Goal: Information Seeking & Learning: Compare options

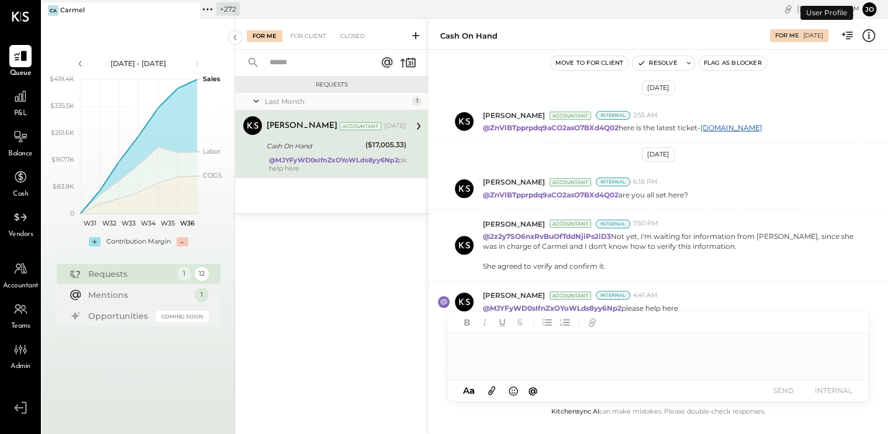
scroll to position [399, 0]
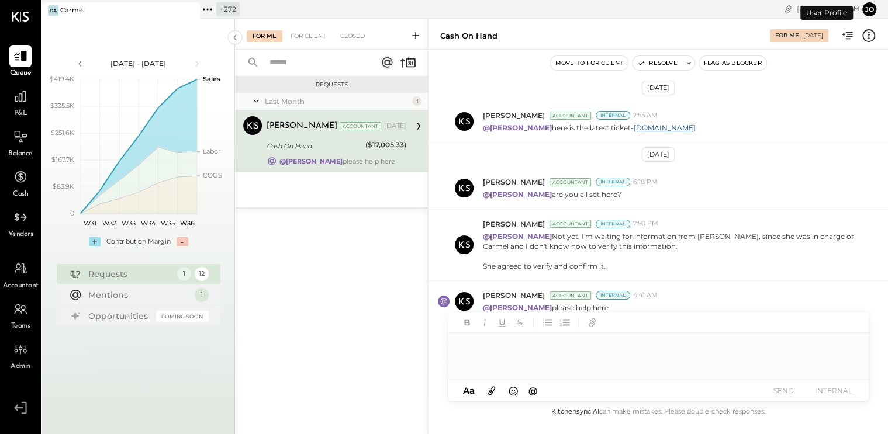
click at [213, 12] on icon at bounding box center [207, 9] width 15 height 15
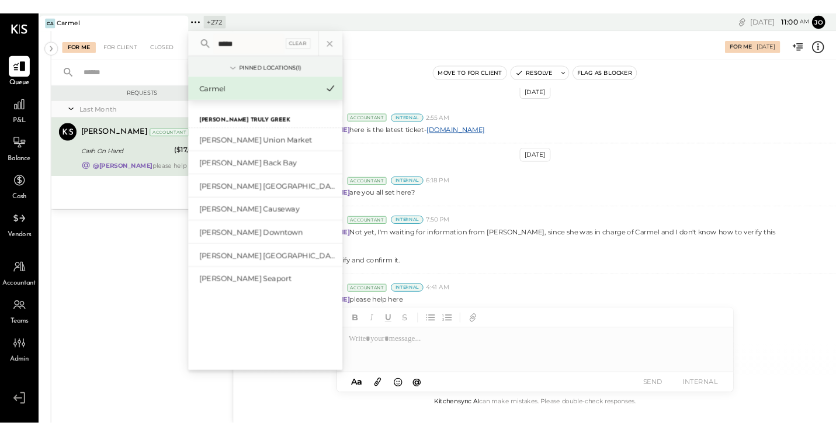
scroll to position [379, 0]
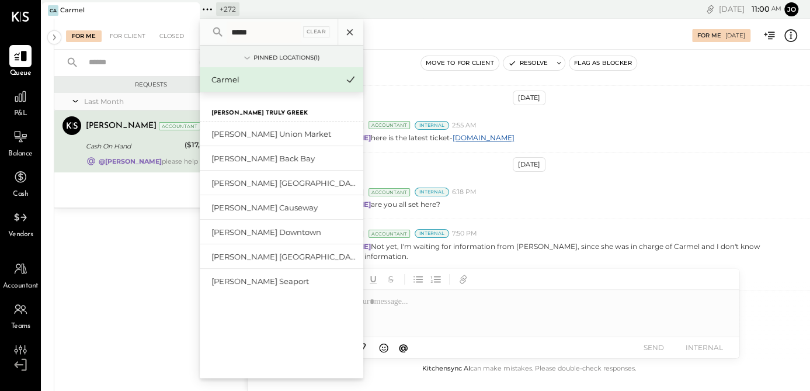
click at [353, 29] on icon at bounding box center [349, 32] width 15 height 15
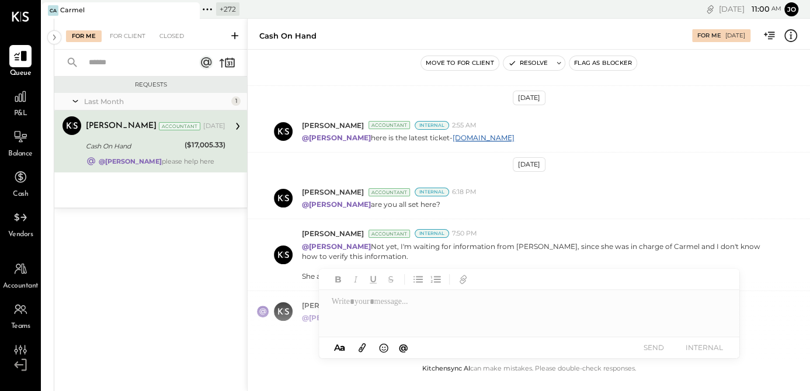
click at [196, 12] on icon at bounding box center [189, 11] width 15 height 14
click at [53, 9] on icon at bounding box center [54, 9] width 2 height 2
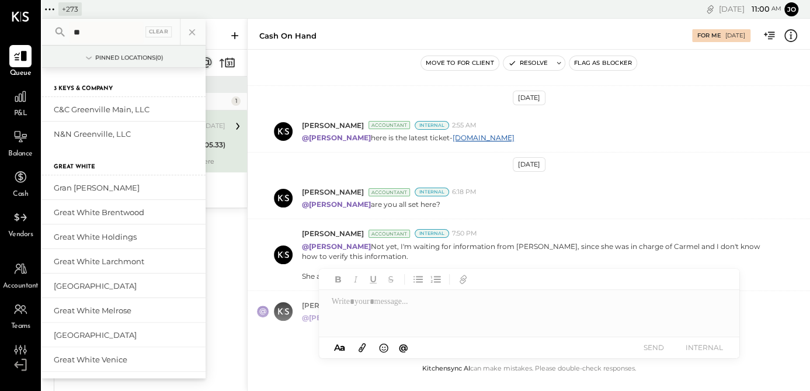
type input "*"
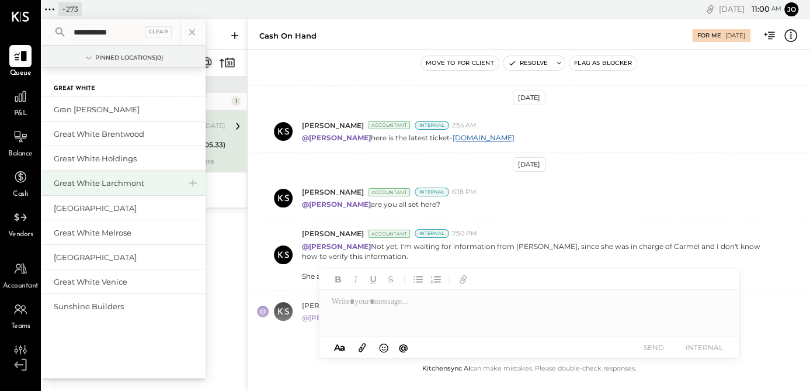
type input "**********"
click at [130, 178] on div "Great White Larchmont" at bounding box center [117, 183] width 126 height 11
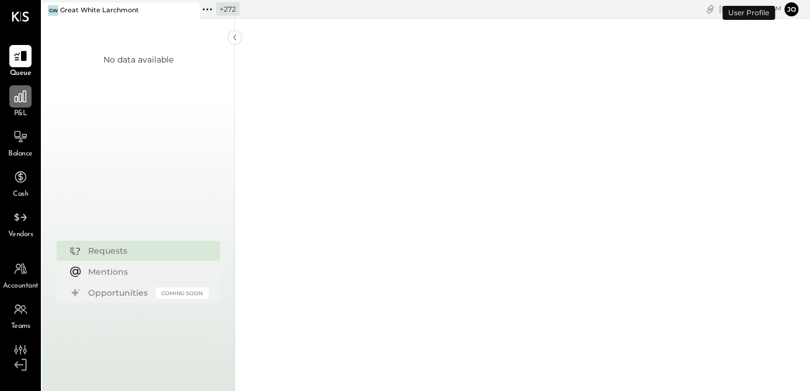
click at [26, 101] on icon at bounding box center [21, 97] width 12 height 12
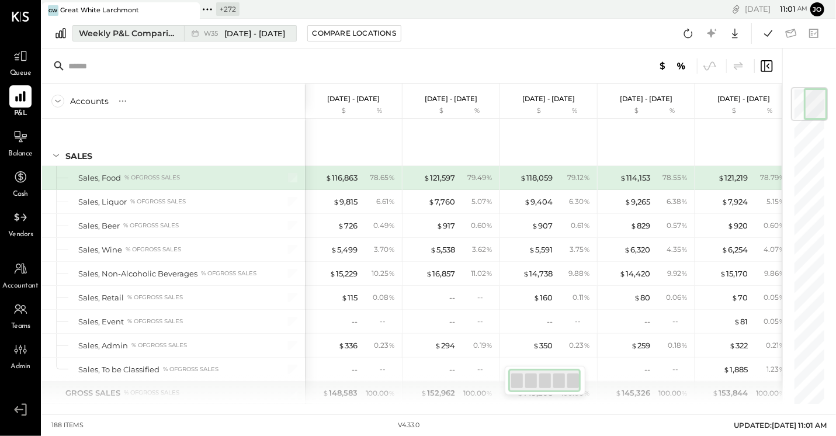
click at [209, 33] on span "W35" at bounding box center [213, 33] width 18 height 6
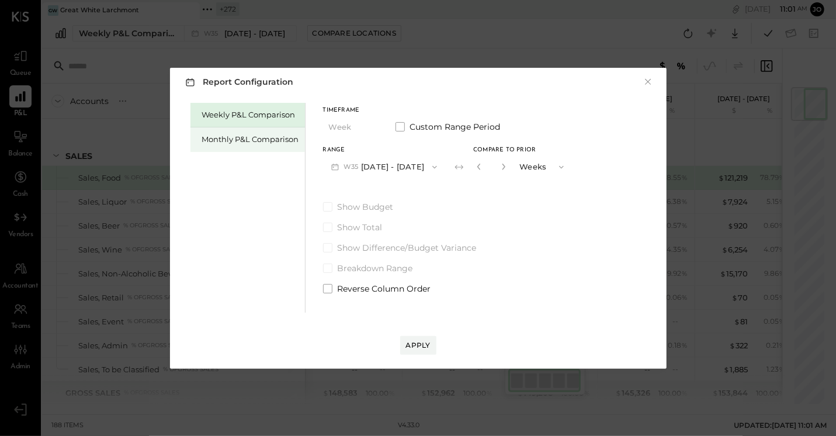
click at [282, 130] on div "Monthly P&L Comparison" at bounding box center [247, 139] width 115 height 25
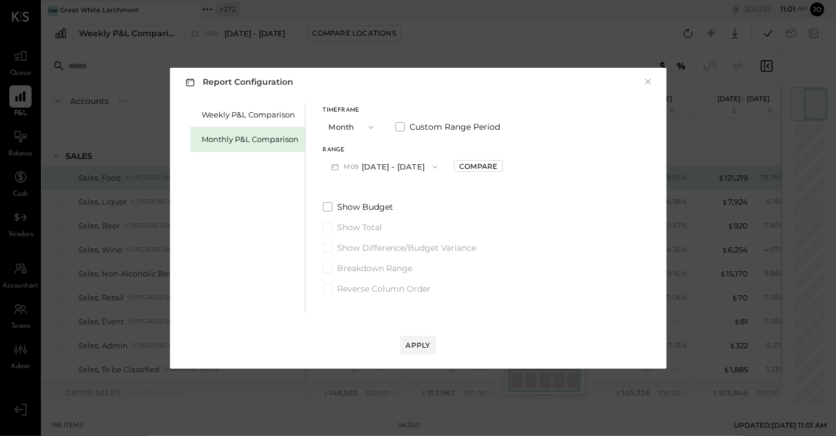
click at [387, 161] on button "M09 [DATE] - [DATE]" at bounding box center [384, 167] width 123 height 22
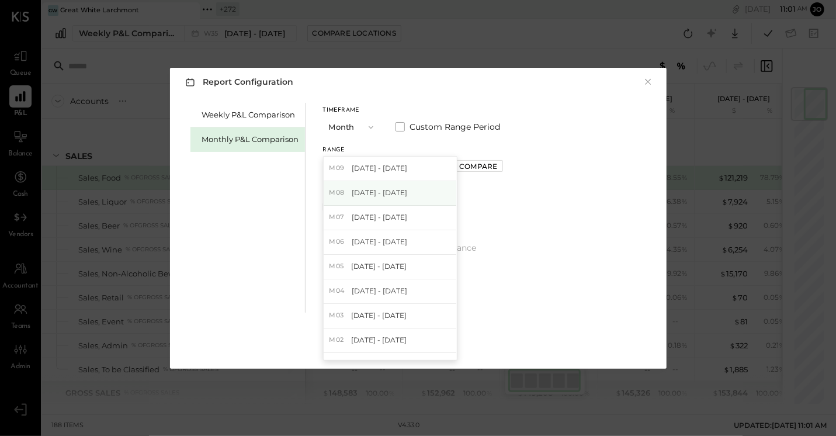
click at [399, 192] on span "[DATE] - [DATE]" at bounding box center [380, 193] width 56 height 10
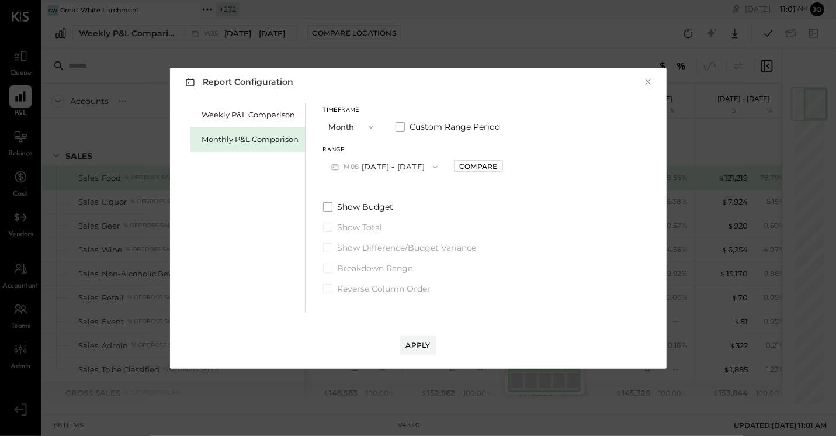
click at [404, 165] on button "M08 [DATE] - [DATE]" at bounding box center [384, 167] width 123 height 22
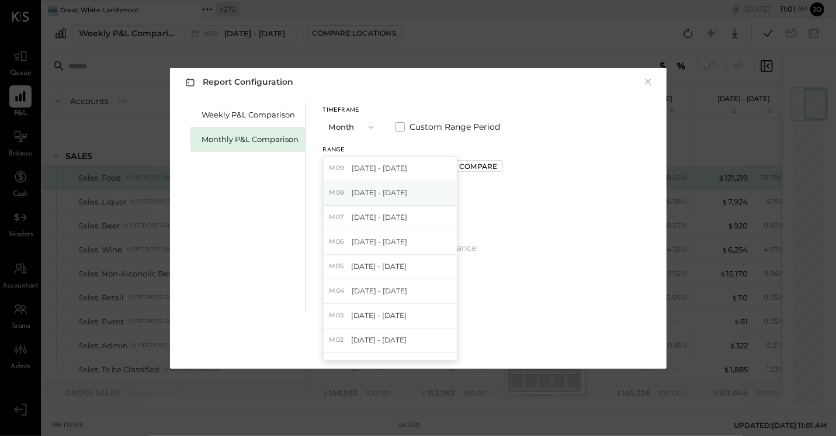
click at [407, 198] on div "M08 [DATE] - [DATE]" at bounding box center [390, 193] width 133 height 25
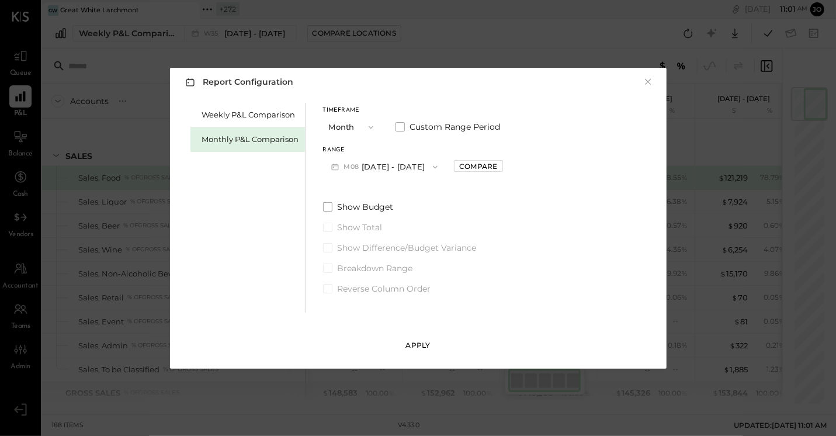
click at [422, 348] on div "Apply" at bounding box center [418, 345] width 25 height 10
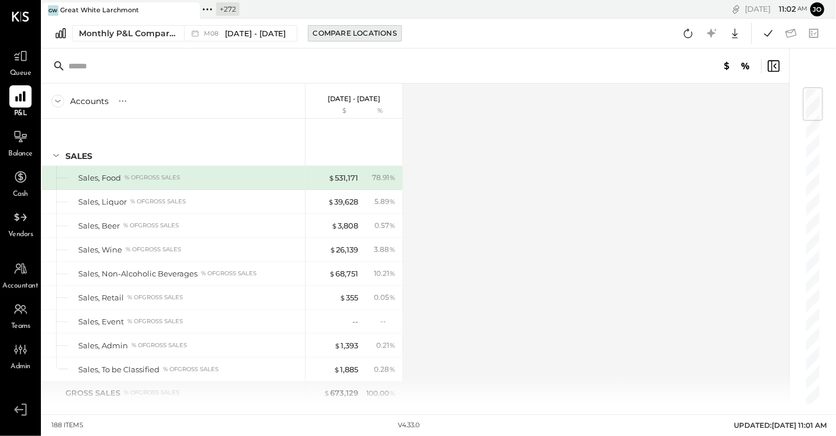
click at [336, 30] on div "Compare Locations" at bounding box center [355, 33] width 84 height 10
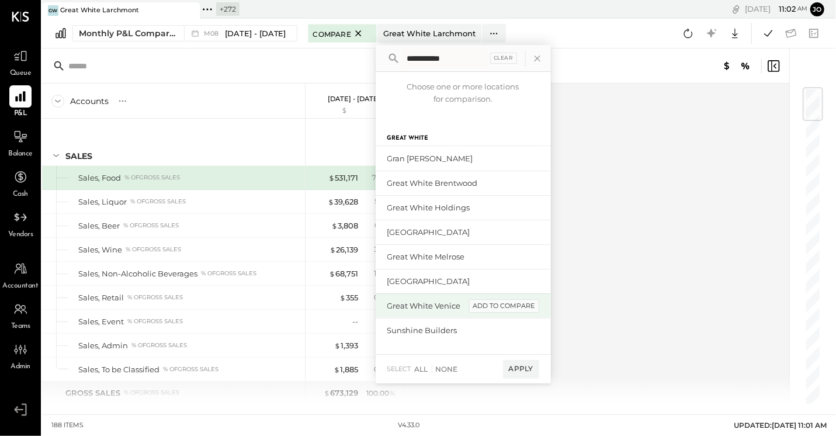
type input "**********"
click at [501, 306] on div "add to compare" at bounding box center [504, 306] width 70 height 14
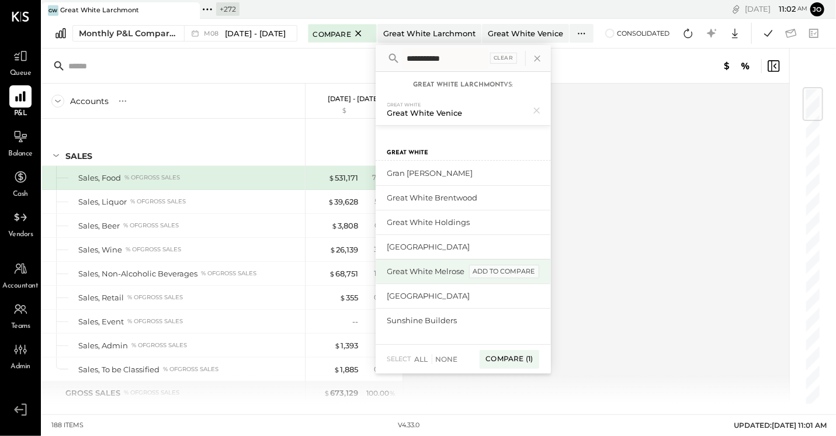
click at [498, 271] on div "add to compare" at bounding box center [504, 272] width 70 height 14
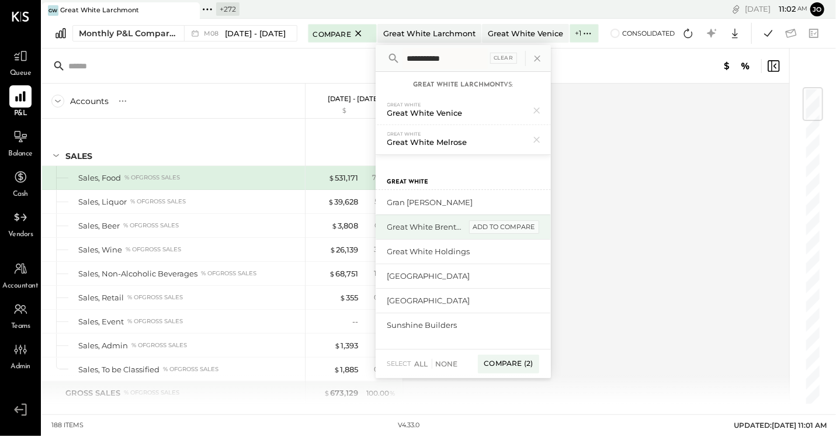
click at [498, 224] on div "add to compare" at bounding box center [504, 227] width 70 height 14
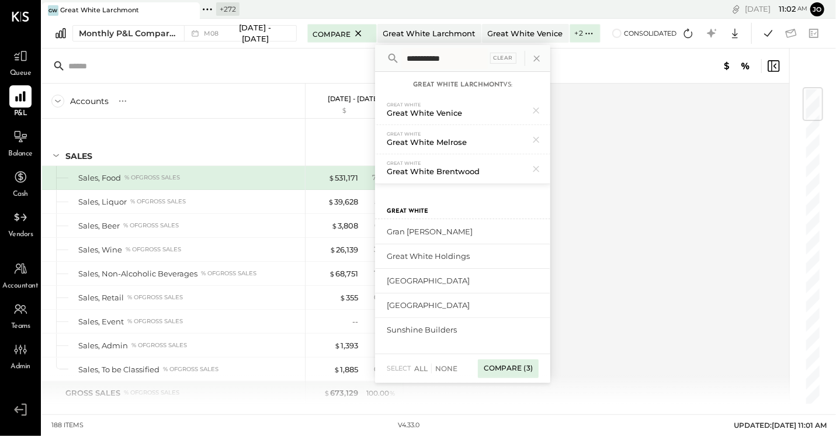
click at [490, 366] on div "Compare (3)" at bounding box center [508, 368] width 61 height 19
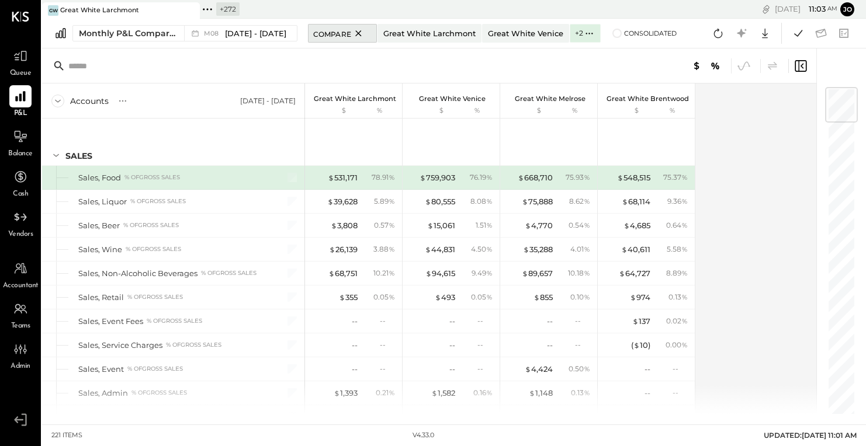
click at [355, 33] on icon at bounding box center [358, 33] width 6 height 6
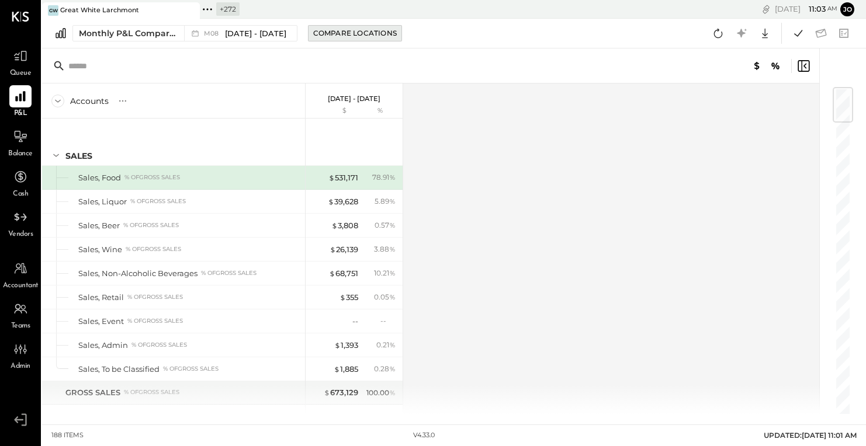
click at [342, 39] on button "Compare Locations" at bounding box center [355, 33] width 94 height 16
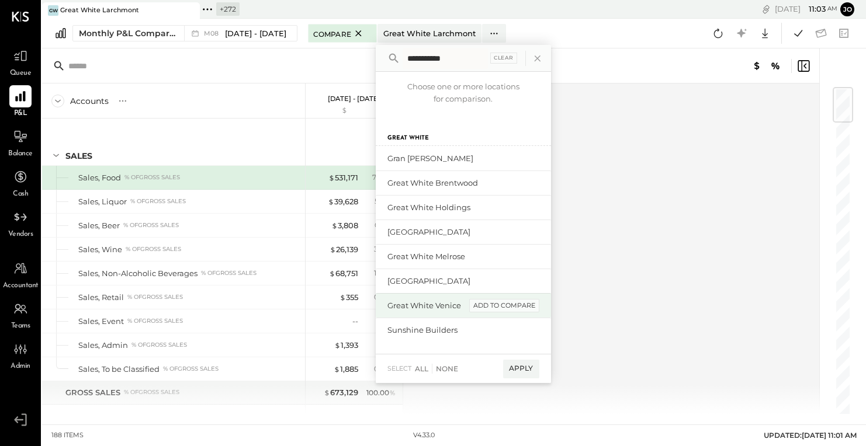
type input "**********"
click at [501, 306] on div "add to compare" at bounding box center [504, 306] width 70 height 14
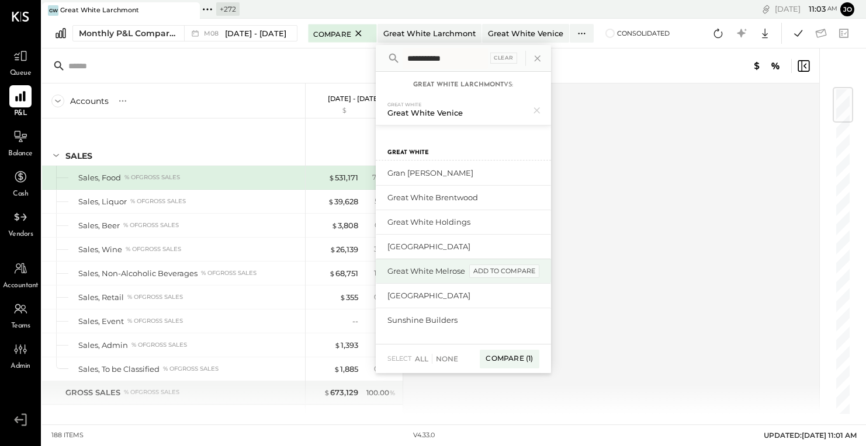
click at [503, 275] on div "add to compare" at bounding box center [504, 272] width 70 height 14
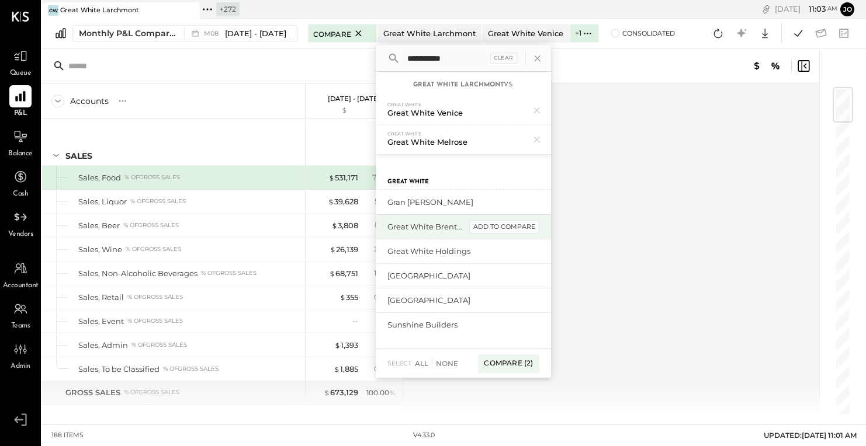
click at [494, 226] on div "add to compare" at bounding box center [504, 227] width 70 height 14
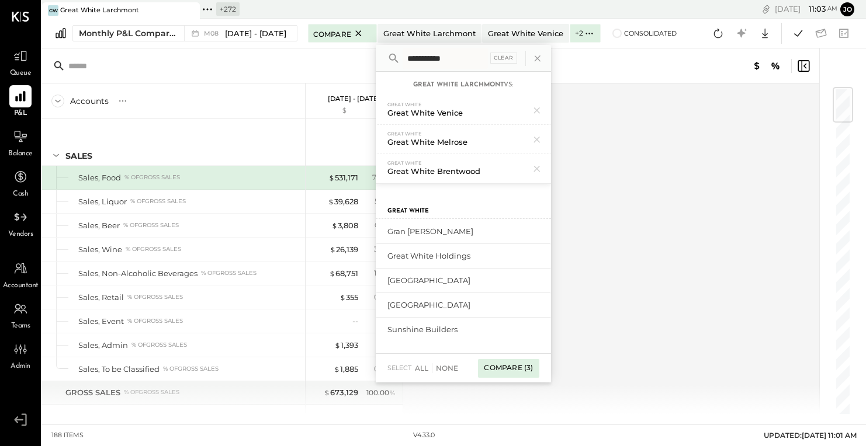
click at [514, 368] on div "Compare (3)" at bounding box center [508, 368] width 61 height 19
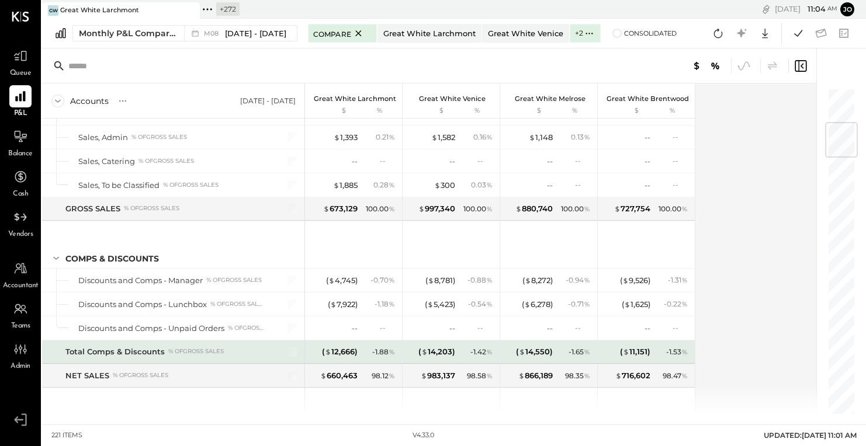
scroll to position [306, 0]
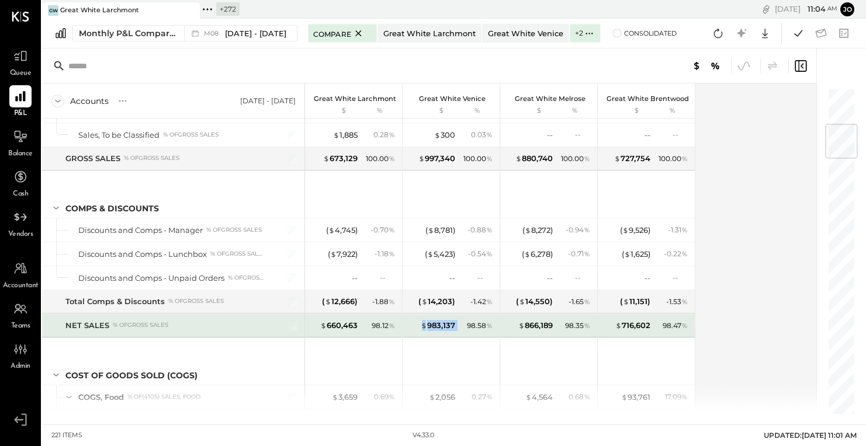
drag, startPoint x: 419, startPoint y: 321, endPoint x: 465, endPoint y: 321, distance: 45.6
click at [465, 321] on div "$ 983,137 98.58 %" at bounding box center [452, 325] width 88 height 23
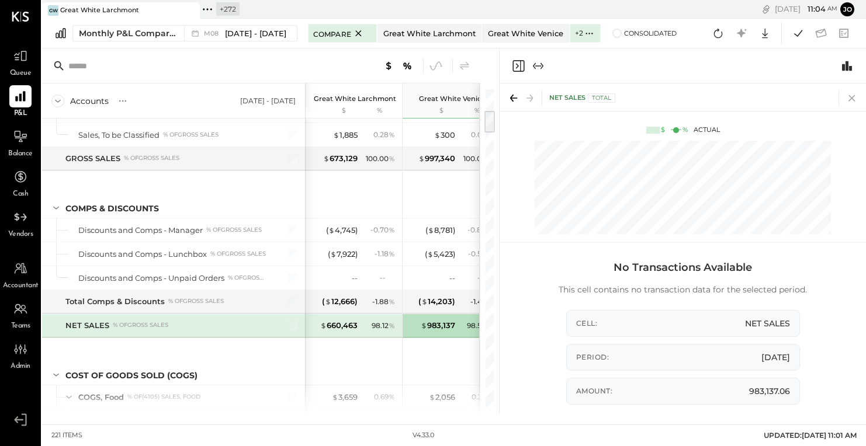
click at [850, 99] on icon at bounding box center [852, 98] width 16 height 16
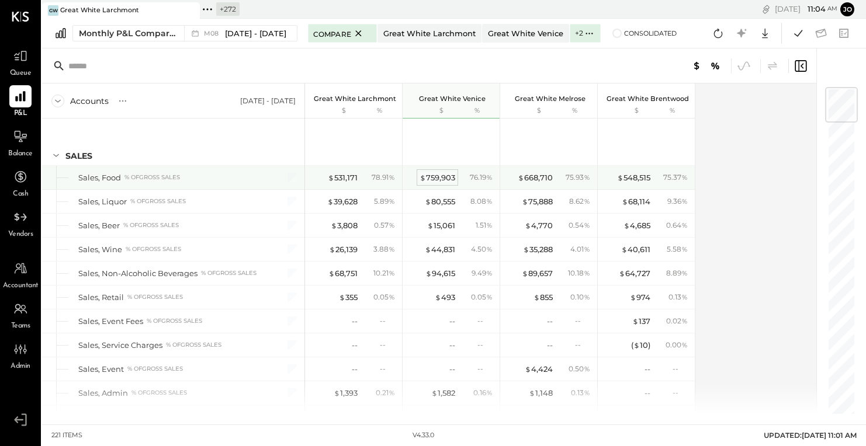
click at [446, 179] on div "$ 759,903" at bounding box center [438, 177] width 36 height 11
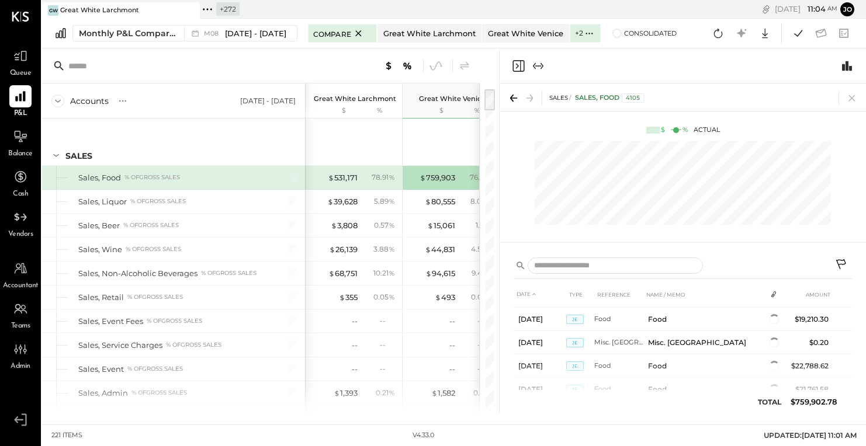
scroll to position [101, 0]
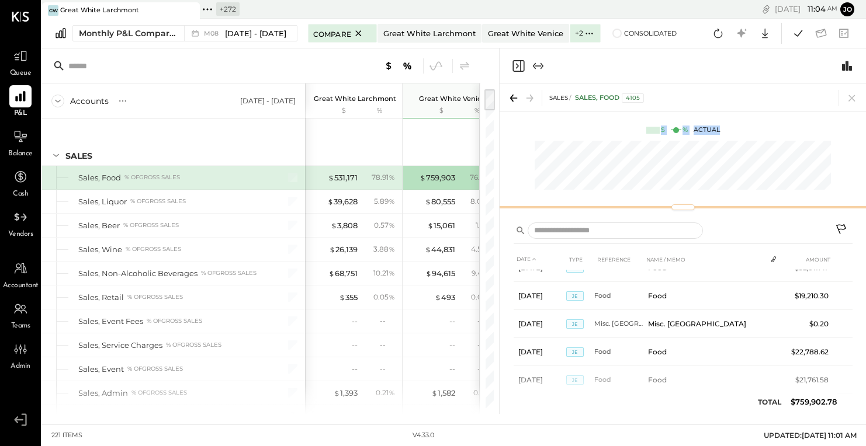
drag, startPoint x: 673, startPoint y: 240, endPoint x: 673, endPoint y: 109, distance: 131.5
click at [673, 109] on div "SALES Sales, Food 4105 $ % Actual" at bounding box center [683, 149] width 366 height 131
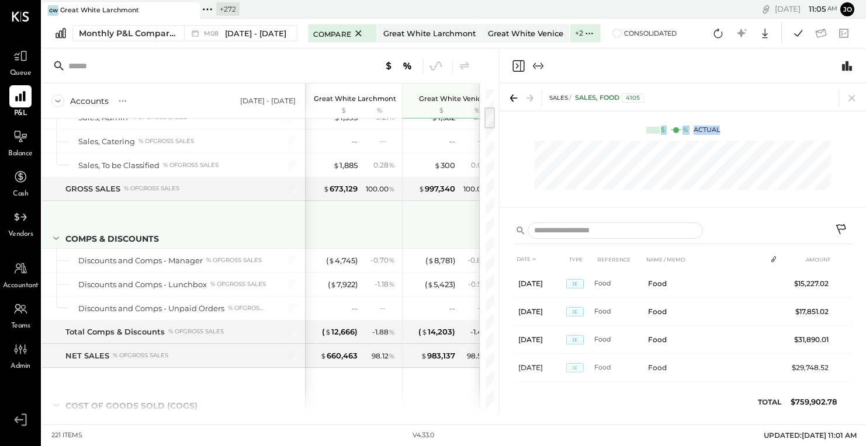
scroll to position [0, 0]
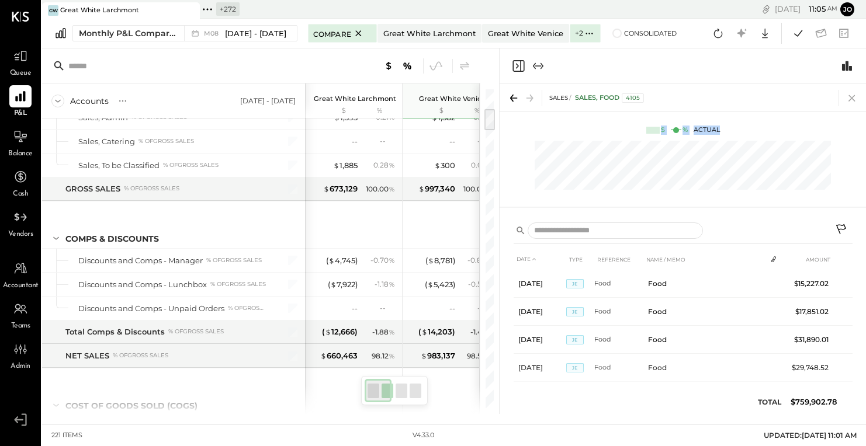
click at [851, 93] on icon at bounding box center [852, 98] width 16 height 16
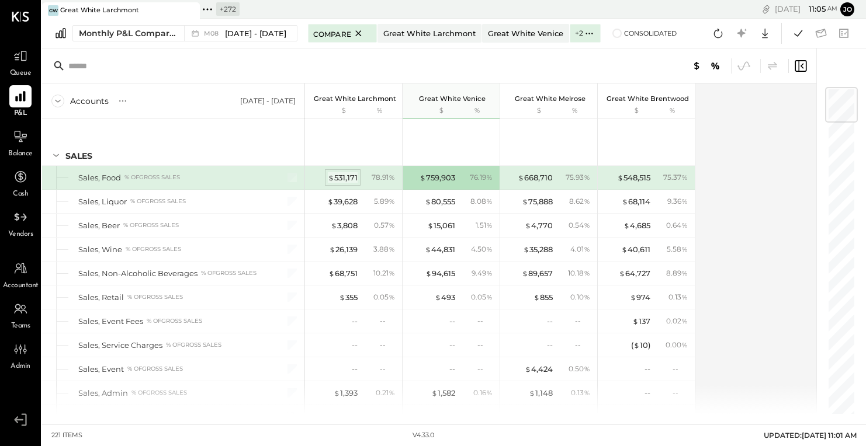
click at [346, 174] on div "$ 531,171" at bounding box center [343, 177] width 30 height 11
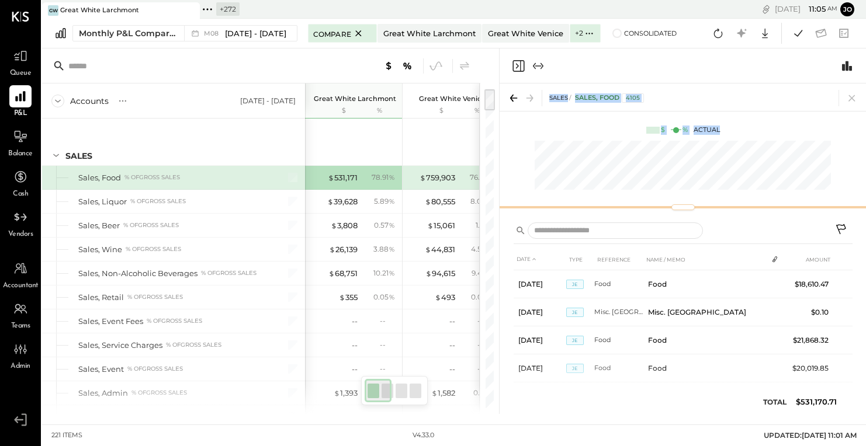
drag, startPoint x: 682, startPoint y: 242, endPoint x: 666, endPoint y: 80, distance: 163.3
click at [666, 81] on div "SALES Sales, Food 4105 $ % Actual DATE TYPE REFERENCE NAME / MEMO AMOUNT [DATE]…" at bounding box center [683, 231] width 366 height 366
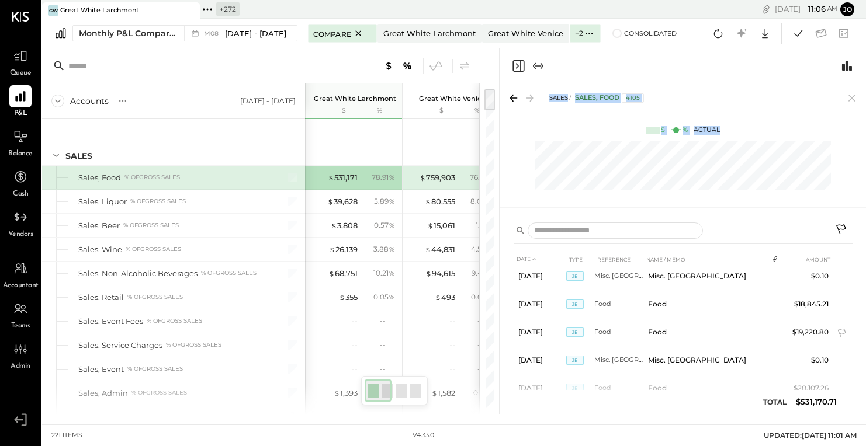
scroll to position [1094, 0]
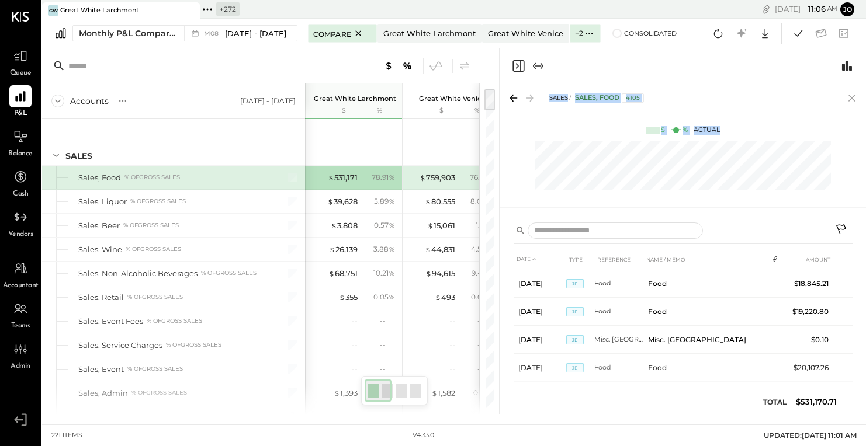
click at [854, 95] on icon at bounding box center [852, 98] width 16 height 16
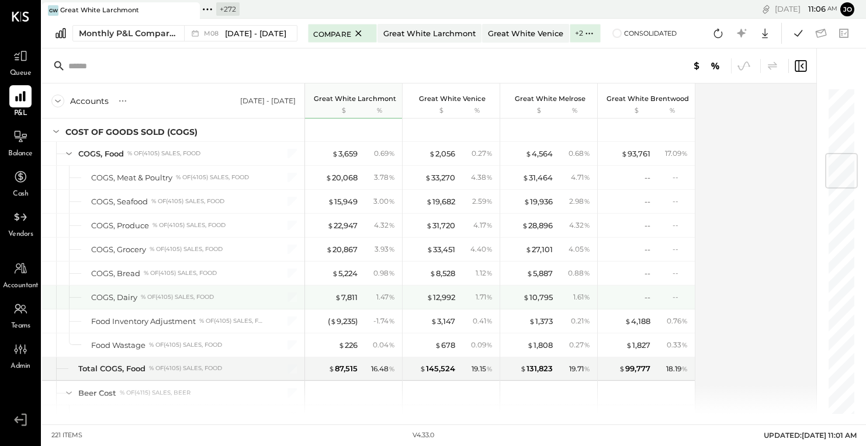
scroll to position [549, 0]
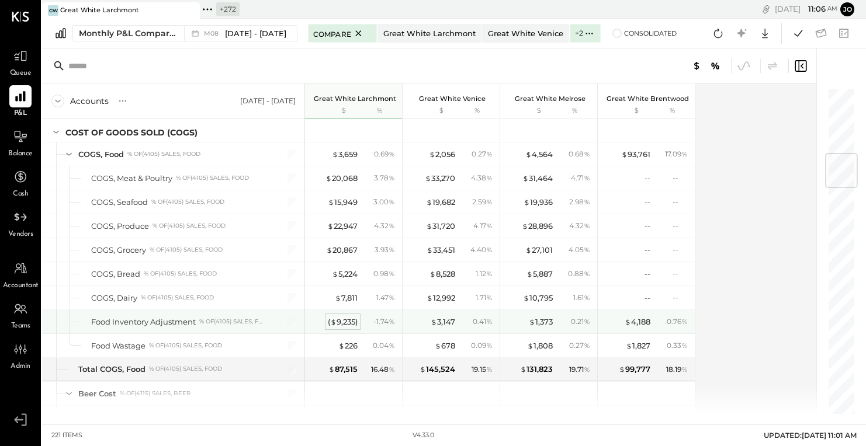
click at [336, 317] on div "( $ 9,235 )" at bounding box center [343, 322] width 30 height 11
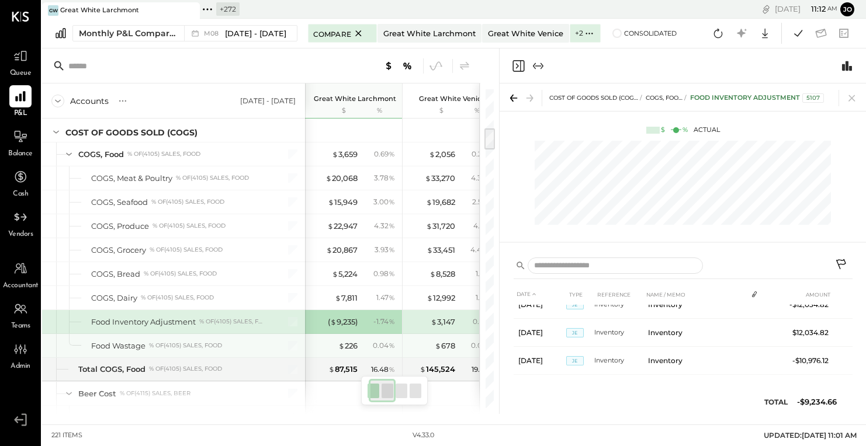
scroll to position [0, 77]
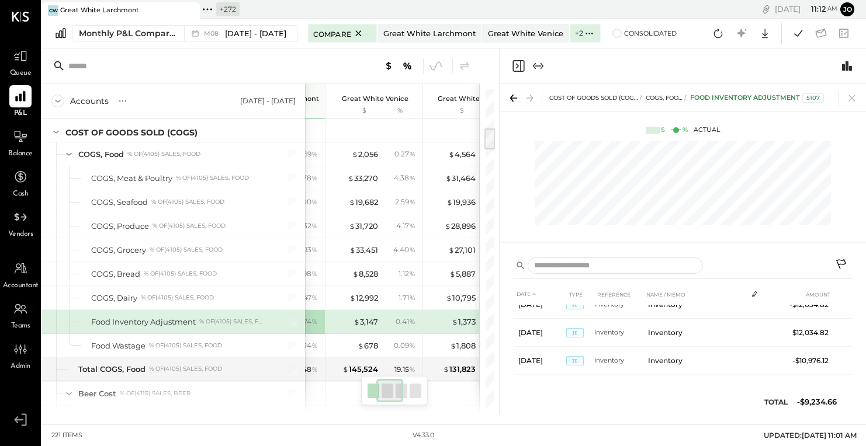
click at [517, 64] on icon "Close panel" at bounding box center [517, 65] width 3 height 5
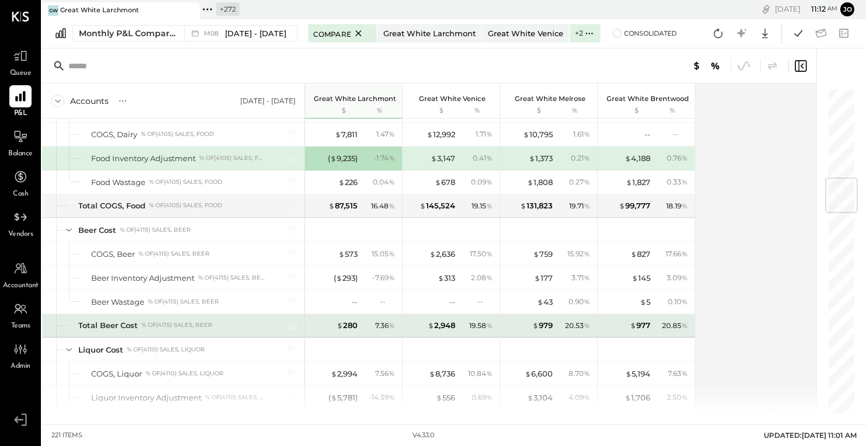
scroll to position [768, 0]
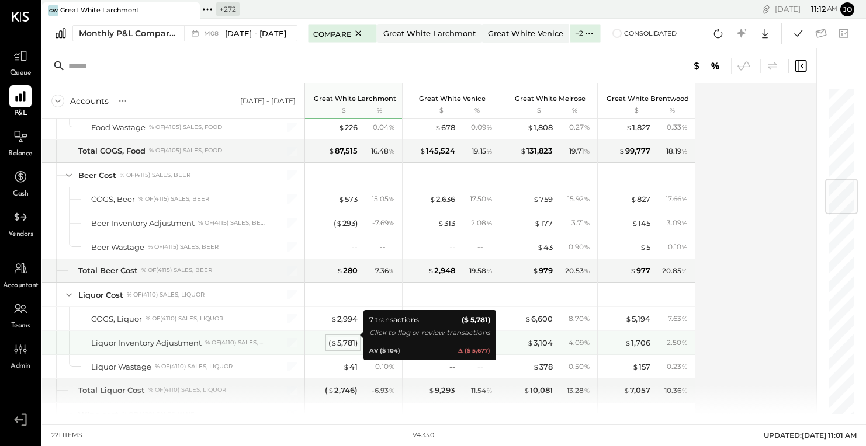
click at [348, 338] on div "( $ 5,781 )" at bounding box center [342, 343] width 29 height 11
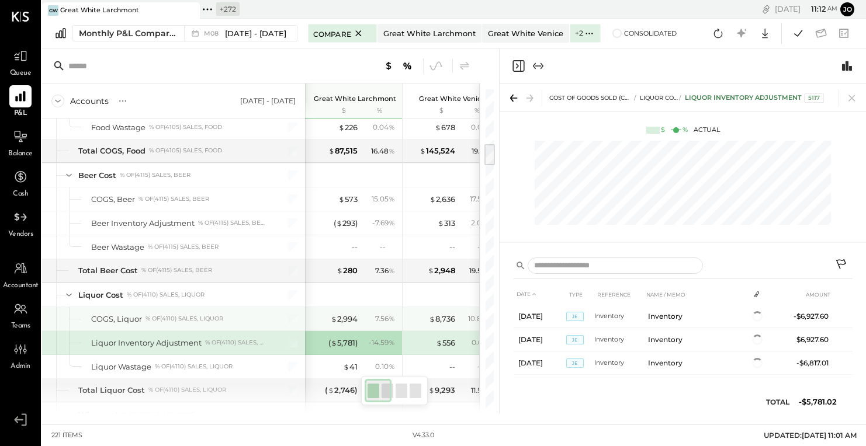
scroll to position [127, 0]
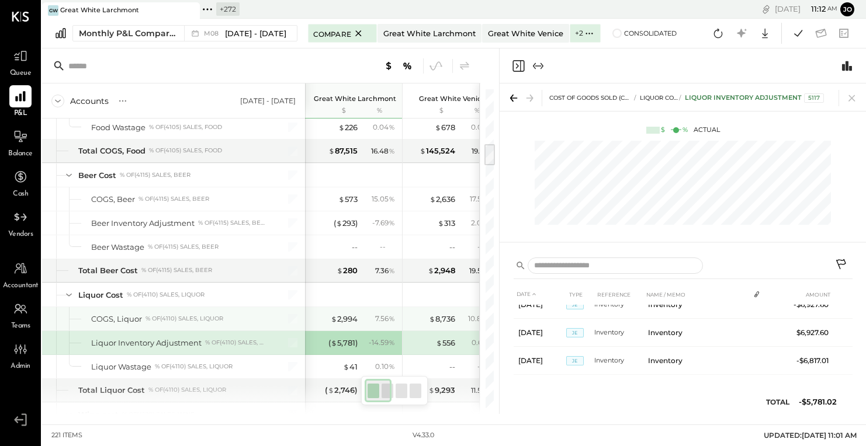
click at [413, 286] on div at bounding box center [452, 294] width 88 height 23
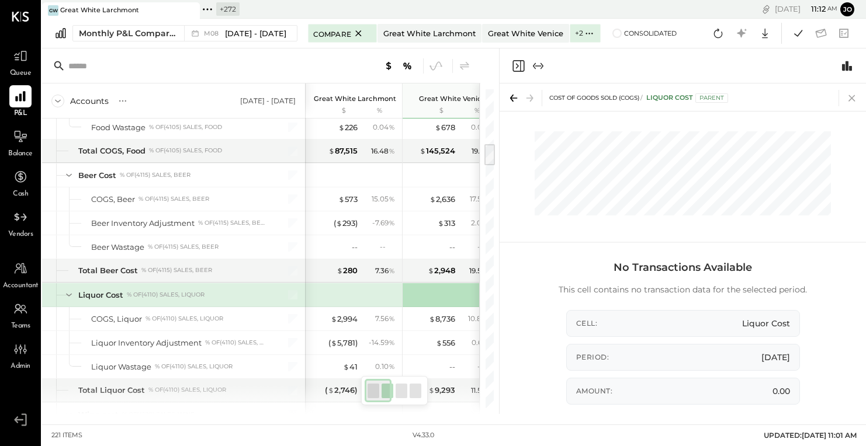
click at [851, 103] on icon at bounding box center [852, 98] width 16 height 16
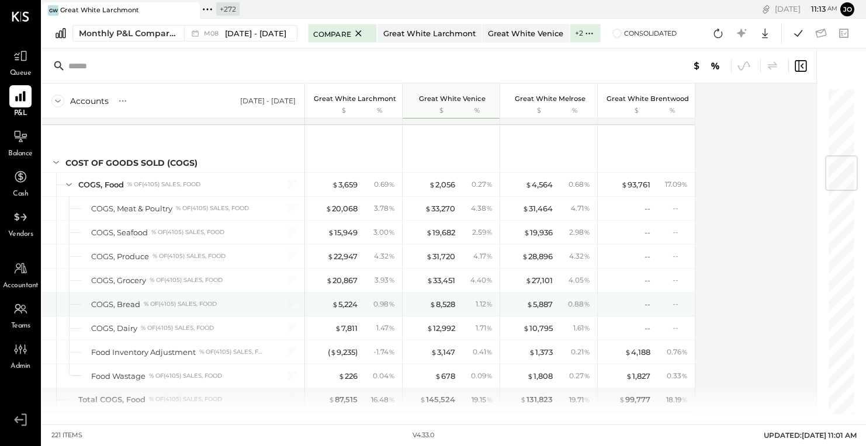
scroll to position [581, 0]
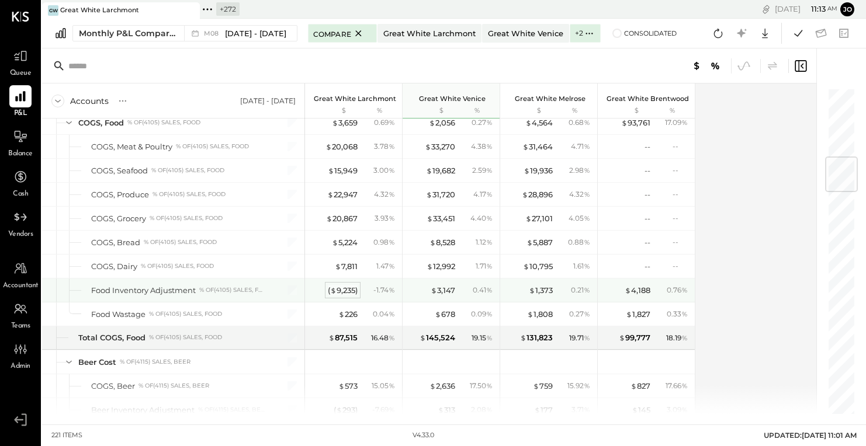
click at [345, 285] on div "( $ 9,235 )" at bounding box center [343, 290] width 30 height 11
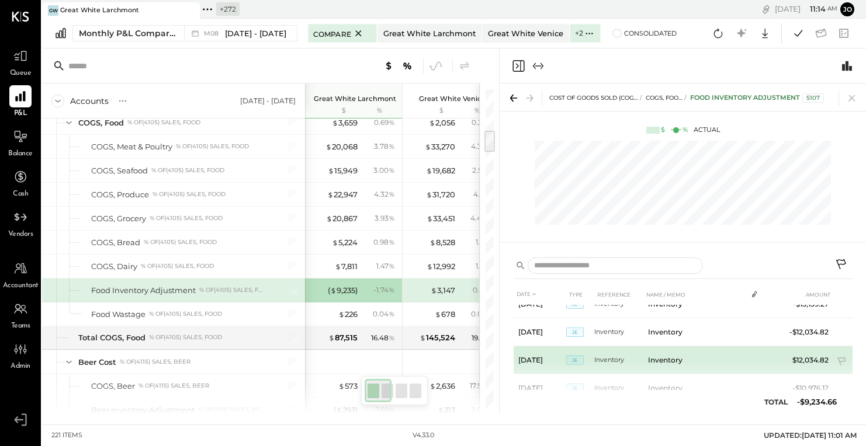
scroll to position [127, 0]
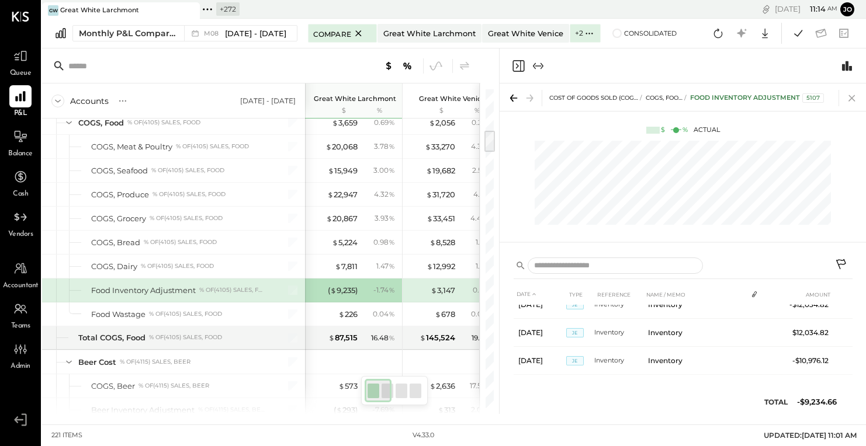
click at [853, 95] on icon at bounding box center [852, 98] width 16 height 16
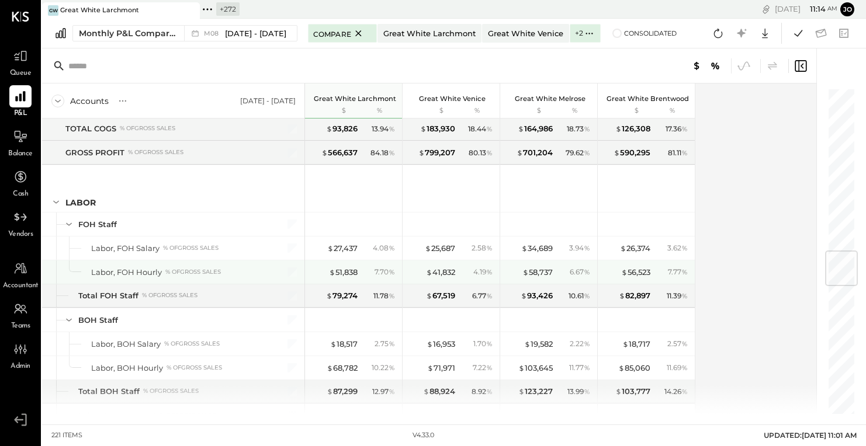
scroll to position [1378, 0]
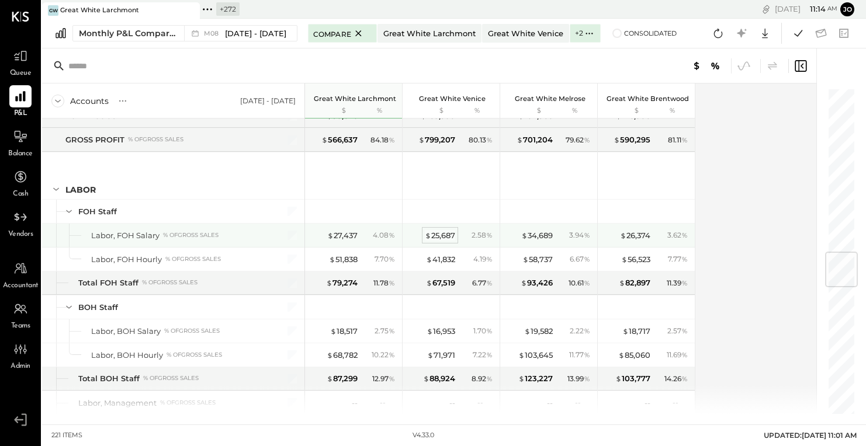
click at [428, 231] on span "$" at bounding box center [428, 235] width 6 height 9
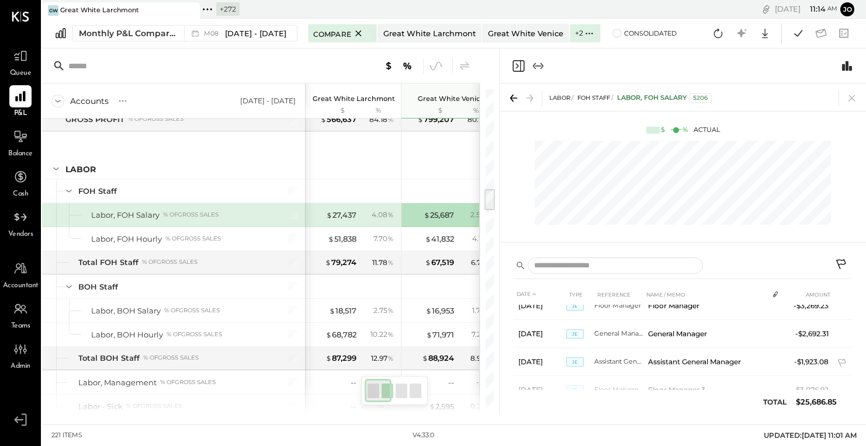
scroll to position [488, 0]
click at [848, 103] on icon at bounding box center [852, 98] width 16 height 16
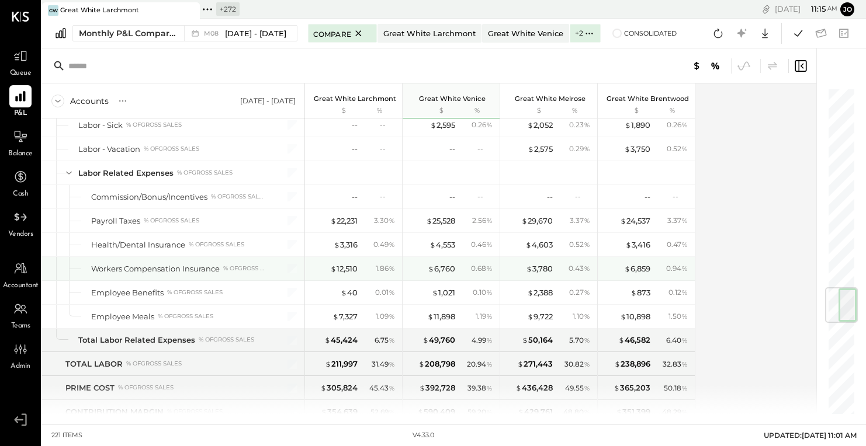
scroll to position [1685, 0]
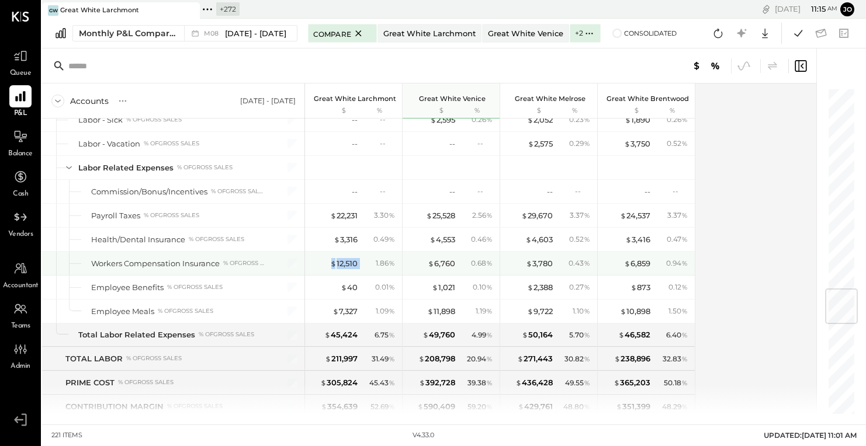
drag, startPoint x: 320, startPoint y: 245, endPoint x: 373, endPoint y: 246, distance: 53.2
click at [373, 252] on div "$ 12,510 1.86 %" at bounding box center [355, 263] width 88 height 23
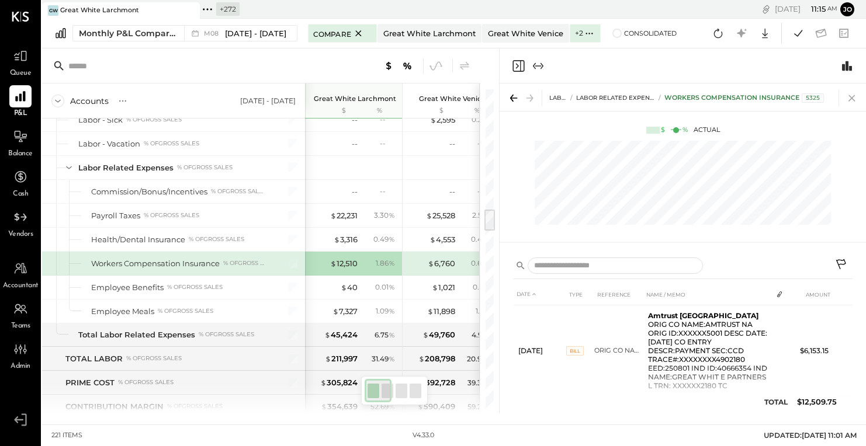
click at [853, 94] on icon at bounding box center [852, 98] width 16 height 16
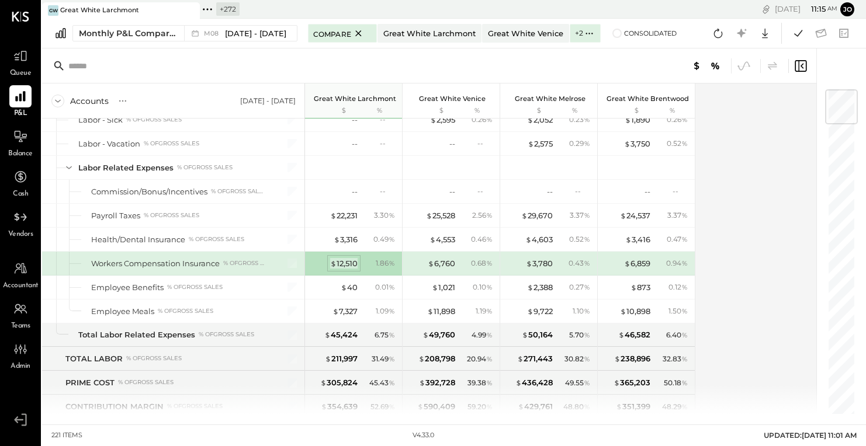
click at [338, 258] on div "$ 12,510" at bounding box center [343, 263] width 27 height 11
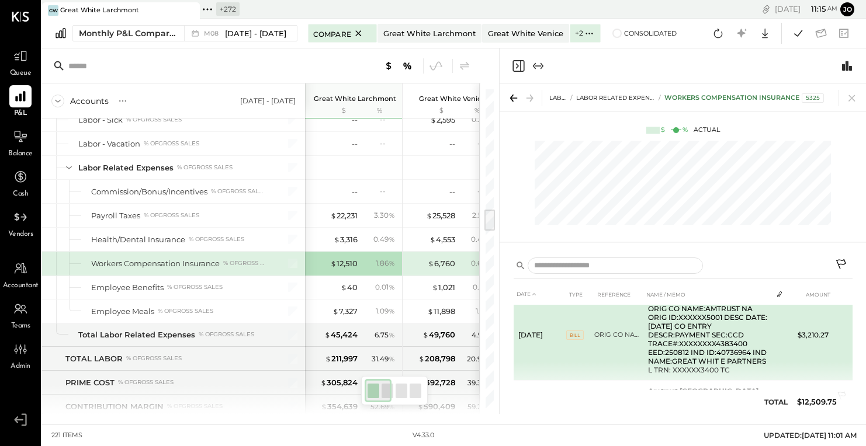
scroll to position [103, 0]
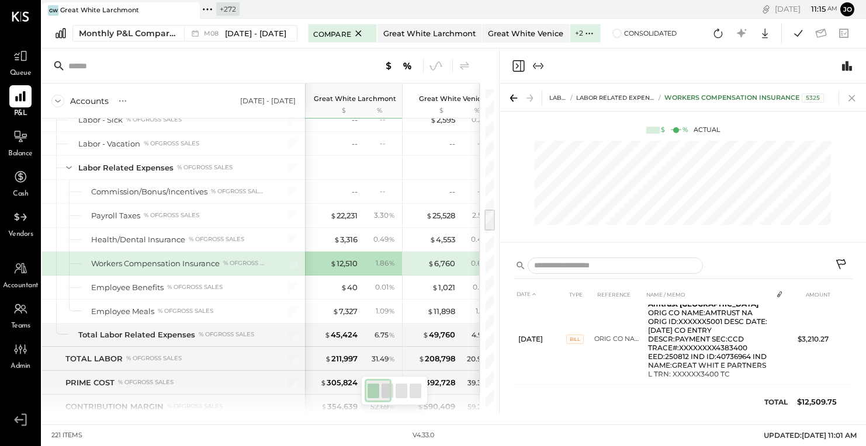
click at [853, 92] on icon at bounding box center [852, 98] width 16 height 16
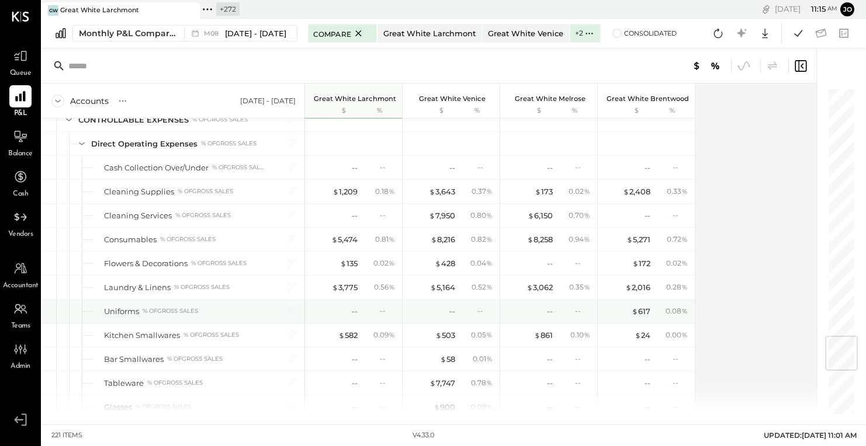
scroll to position [2095, 0]
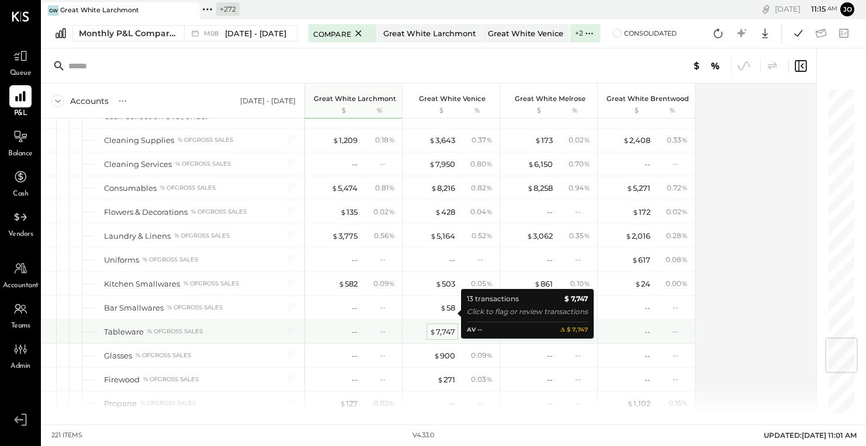
click at [439, 327] on div "$ 7,747" at bounding box center [442, 332] width 26 height 11
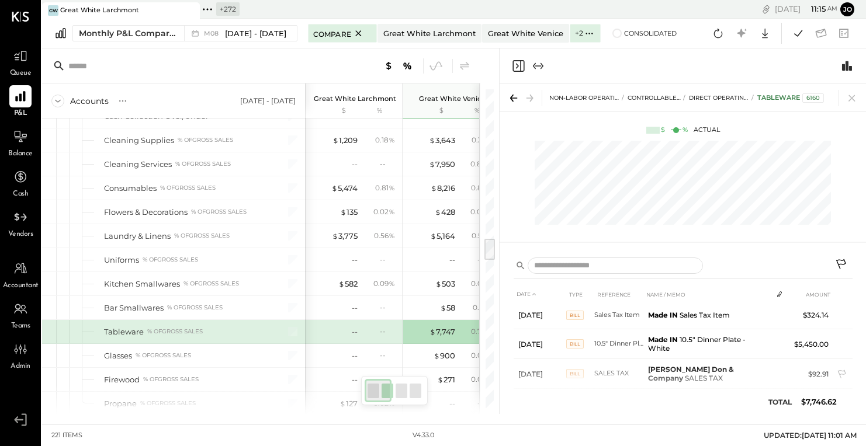
scroll to position [317, 0]
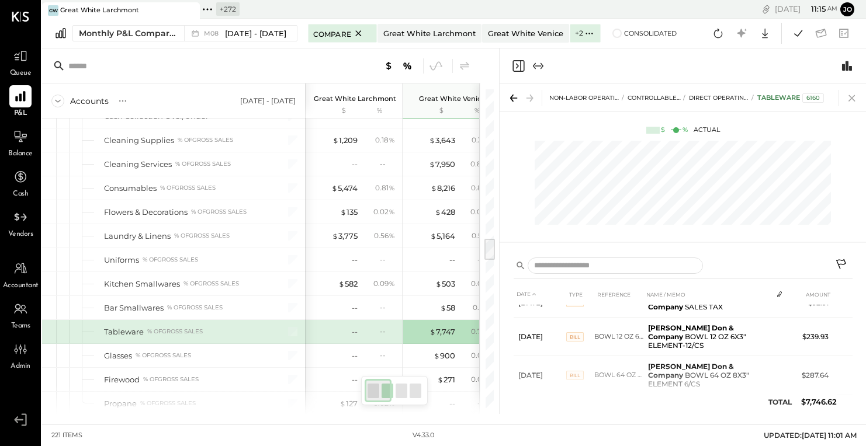
click at [851, 101] on icon at bounding box center [852, 98] width 16 height 16
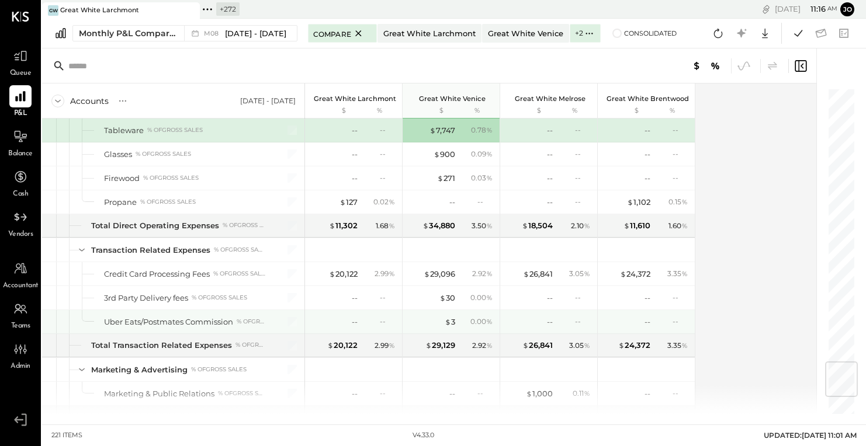
scroll to position [2300, 0]
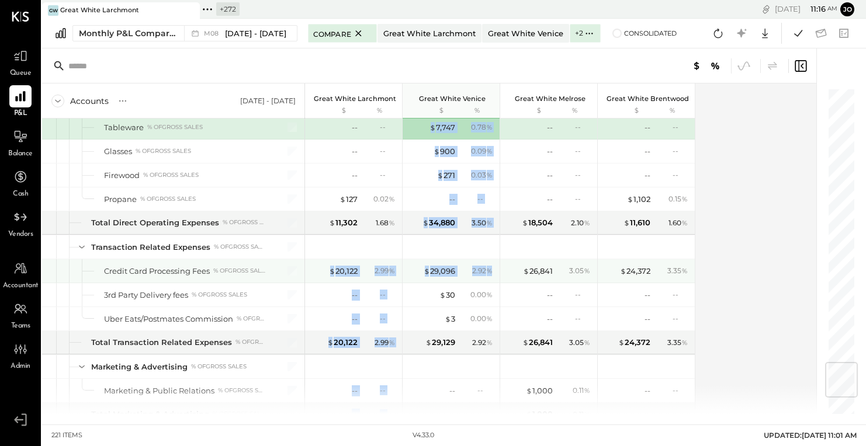
drag, startPoint x: 316, startPoint y: 250, endPoint x: 490, endPoint y: 254, distance: 174.2
click at [490, 254] on div "$ 531,171 78.91 % $ 39,628 5.89 % $ 3,808 0.57 % $ 26,139 3.88 % $ 68,751 10.21…" at bounding box center [500, 56] width 390 height 4475
click at [490, 266] on span "%" at bounding box center [489, 270] width 6 height 9
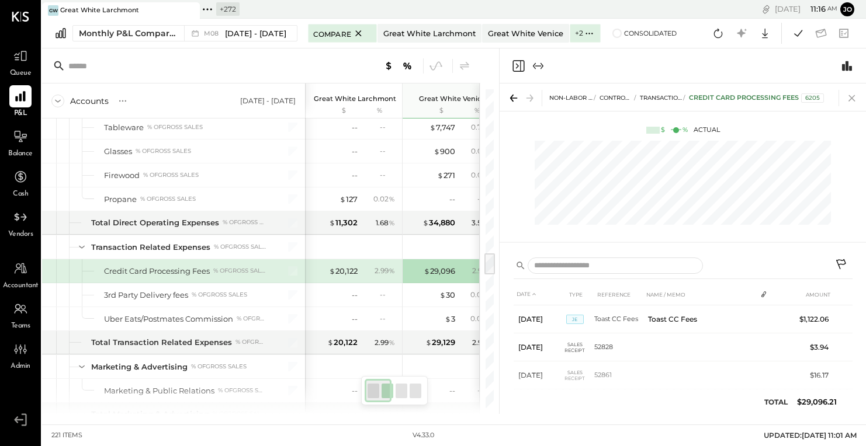
click at [850, 98] on icon at bounding box center [852, 98] width 16 height 16
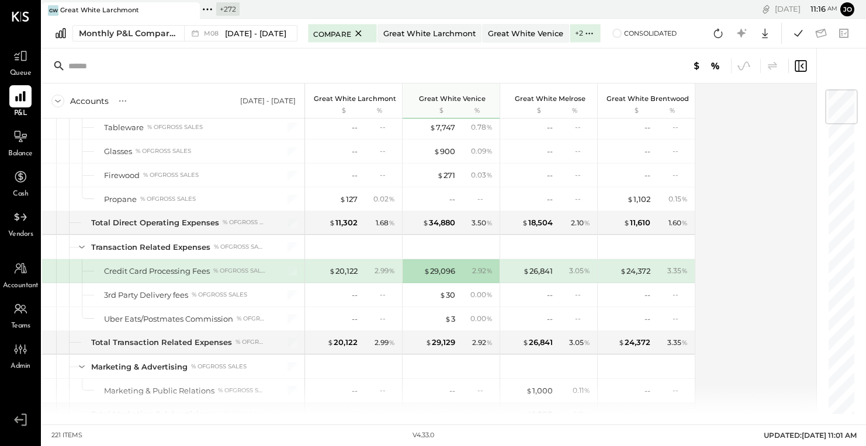
click at [739, 255] on div "Accounts S % GL [DATE] - [DATE] Great White Larchmont $ % Great White Venice $ …" at bounding box center [430, 249] width 776 height 331
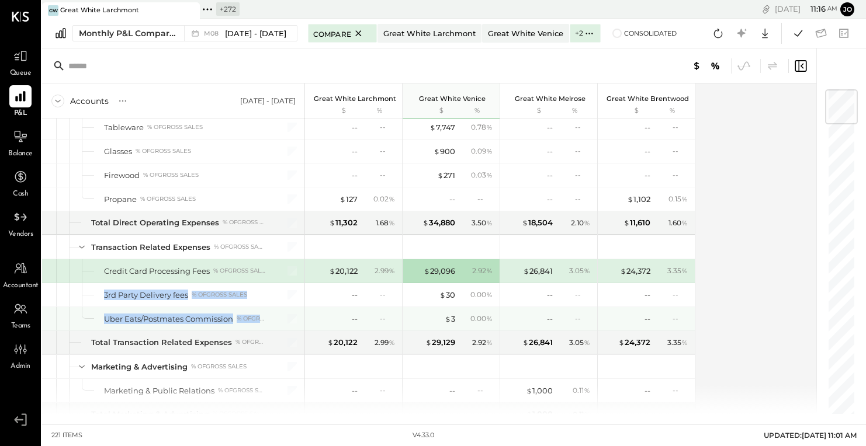
drag, startPoint x: 102, startPoint y: 273, endPoint x: 265, endPoint y: 299, distance: 164.5
click at [265, 299] on div "SALES Sales, Food % of GROSS SALES Sales, Liquor % of GROSS SALES Sales, Beer %…" at bounding box center [173, 56] width 263 height 4475
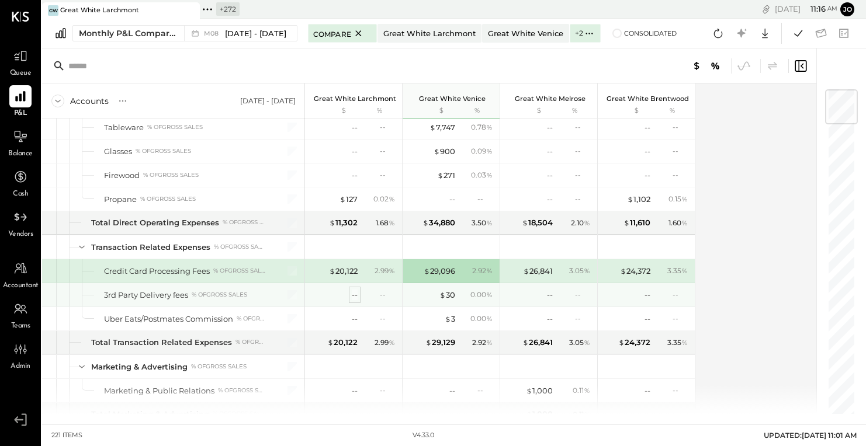
click at [354, 290] on div "--" at bounding box center [355, 295] width 6 height 11
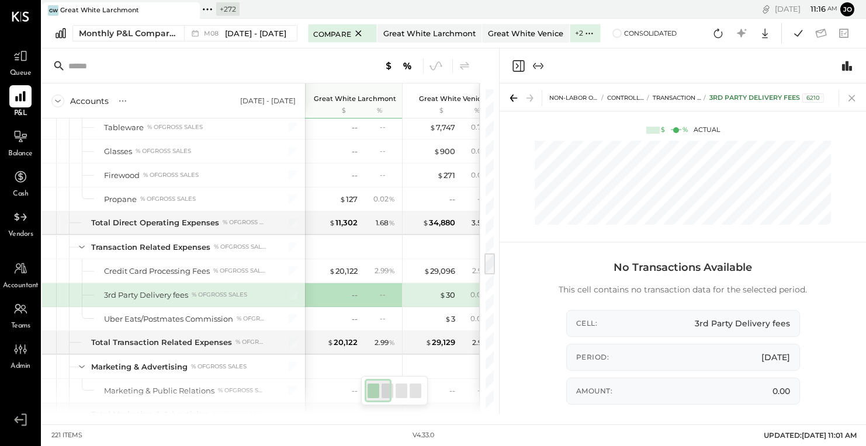
click at [850, 97] on icon at bounding box center [851, 98] width 6 height 6
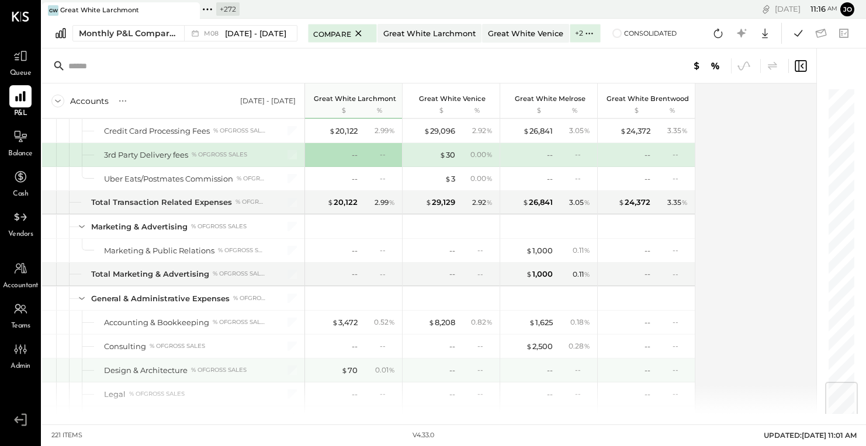
scroll to position [2474, 0]
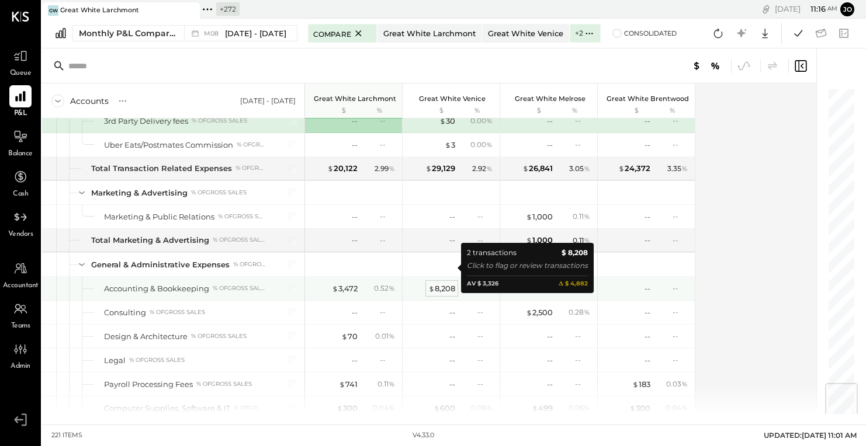
click at [447, 283] on div "$ 8,208" at bounding box center [441, 288] width 27 height 11
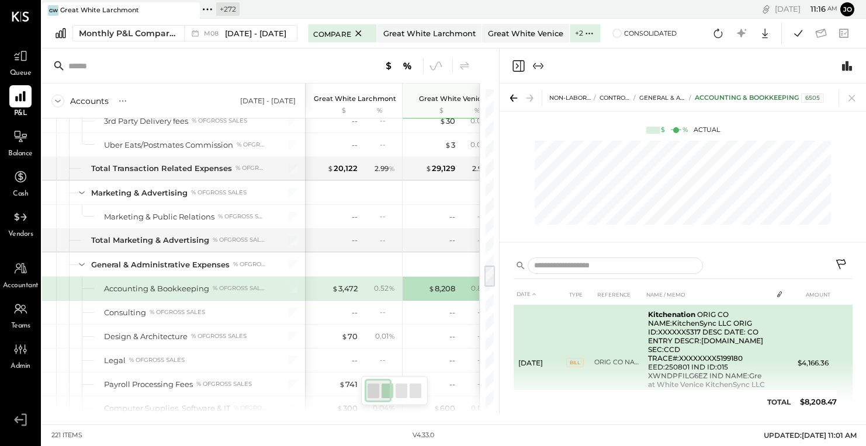
scroll to position [1, 0]
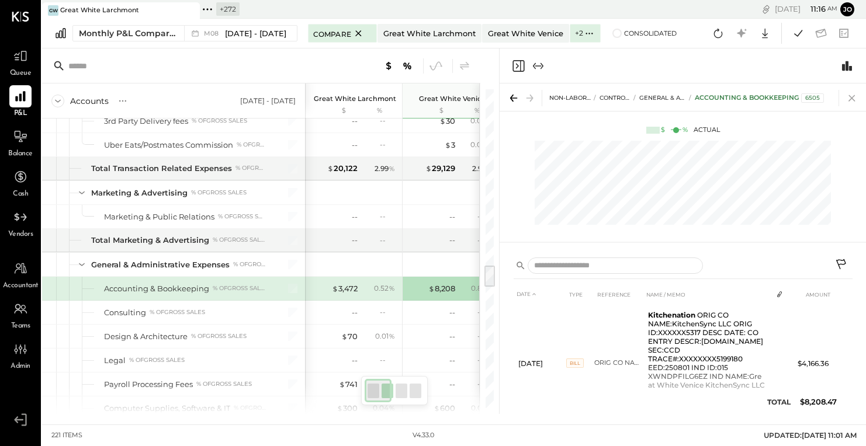
click at [847, 95] on icon at bounding box center [852, 98] width 16 height 16
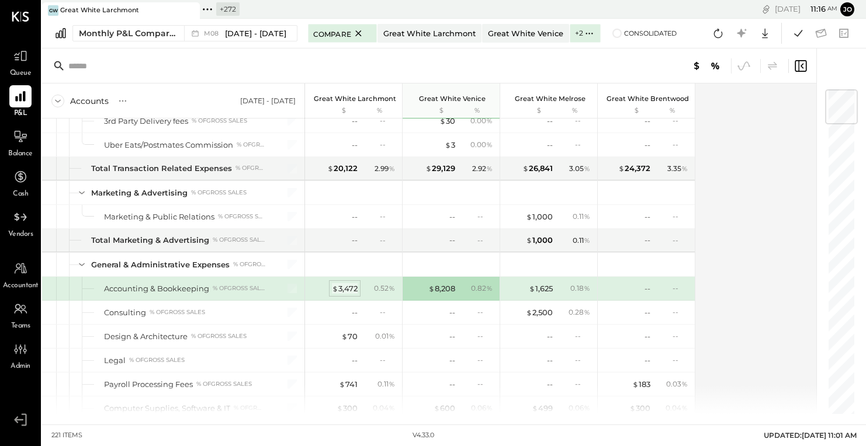
click at [350, 283] on div "$ 3,472" at bounding box center [345, 288] width 26 height 11
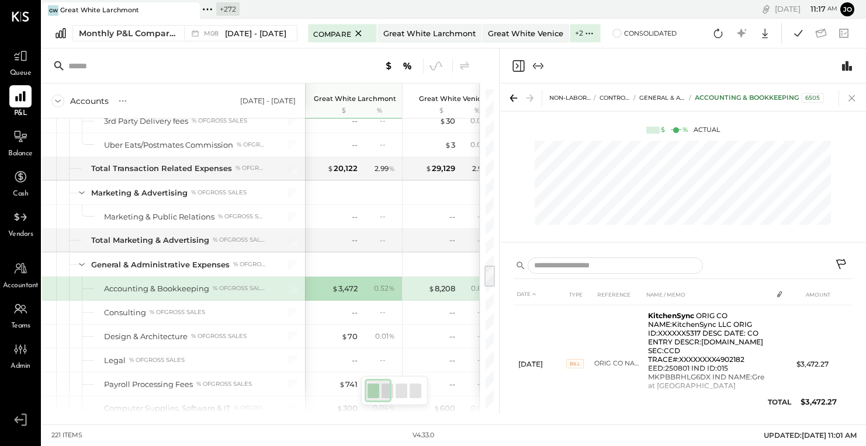
click at [853, 94] on icon at bounding box center [852, 98] width 16 height 16
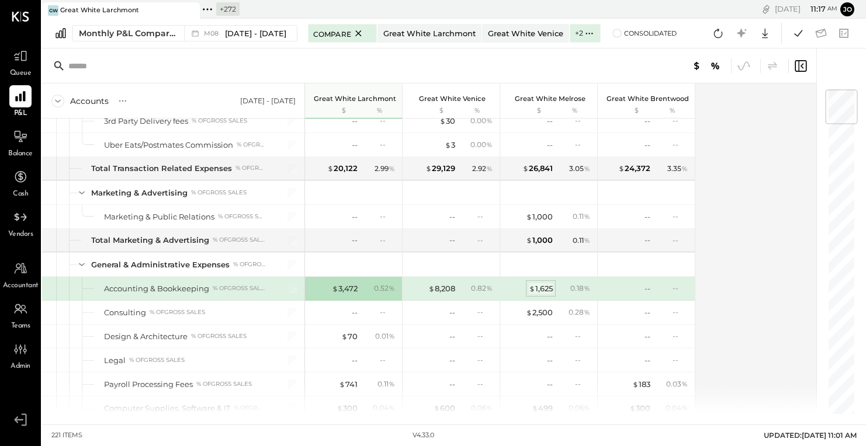
click at [540, 283] on div "$ 1,625" at bounding box center [541, 288] width 24 height 11
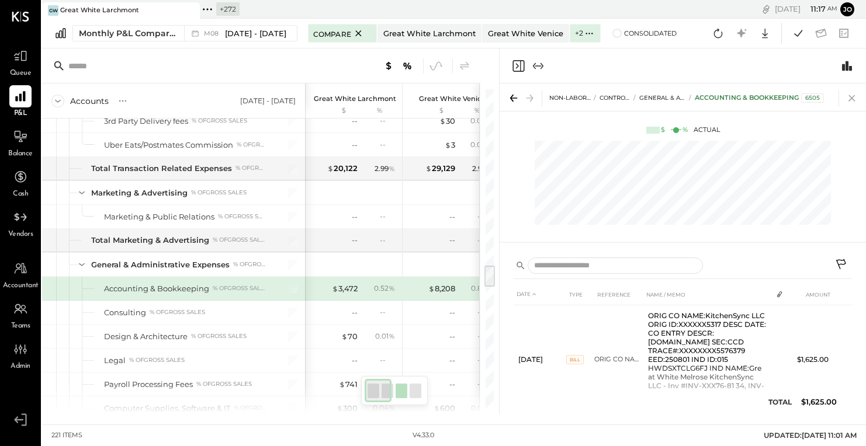
click at [857, 97] on icon at bounding box center [852, 98] width 16 height 16
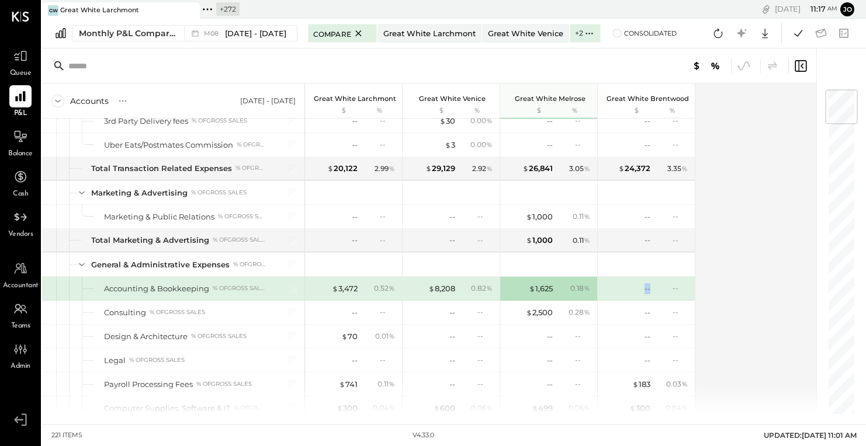
drag, startPoint x: 635, startPoint y: 271, endPoint x: 651, endPoint y: 271, distance: 15.8
click at [651, 277] on div "-- --" at bounding box center [648, 288] width 88 height 23
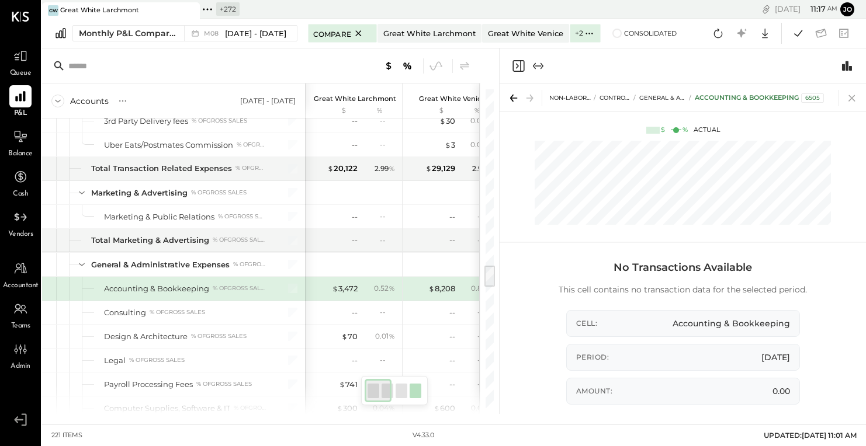
click at [849, 96] on icon at bounding box center [851, 98] width 6 height 6
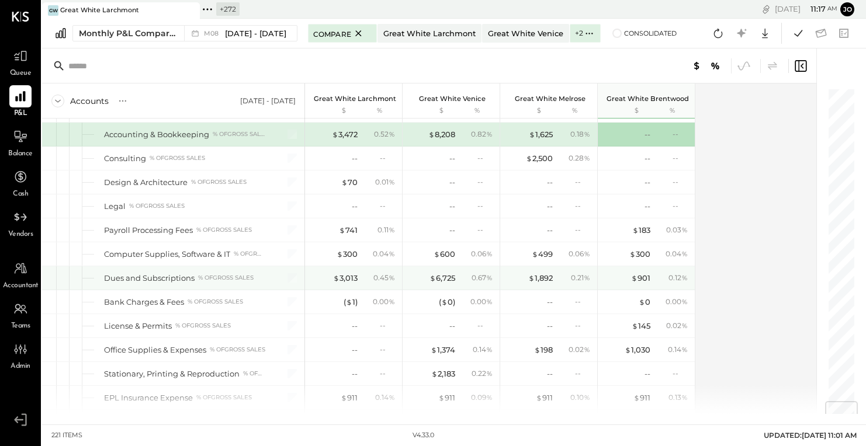
scroll to position [2627, 0]
click at [446, 274] on div "$ 6,725" at bounding box center [442, 279] width 26 height 11
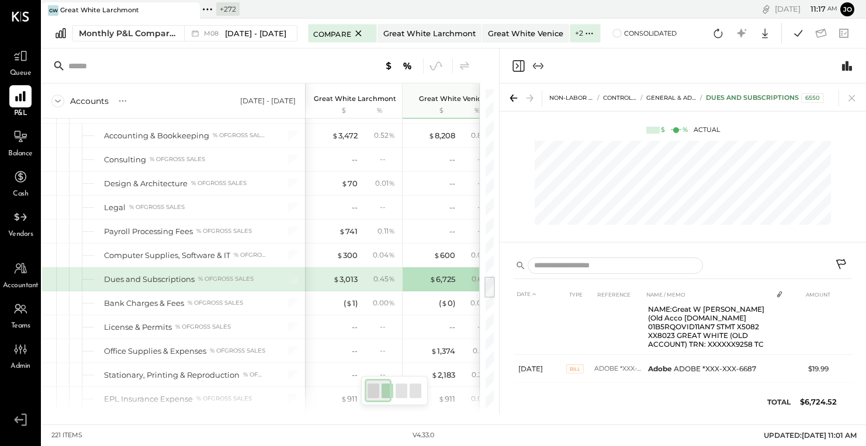
scroll to position [526, 0]
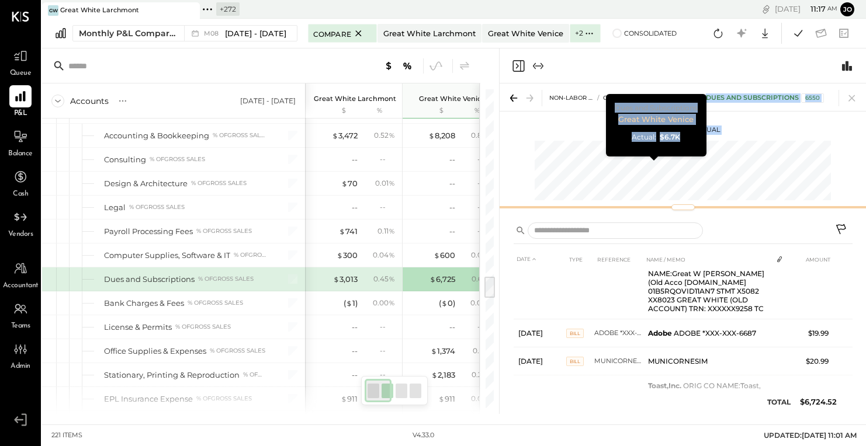
drag, startPoint x: 678, startPoint y: 241, endPoint x: 674, endPoint y: 111, distance: 130.3
click at [674, 111] on div "NON-LABOR OPERATING EXPENSES CONTROLLABLE EXPENSES General & Administrative Exp…" at bounding box center [683, 149] width 366 height 131
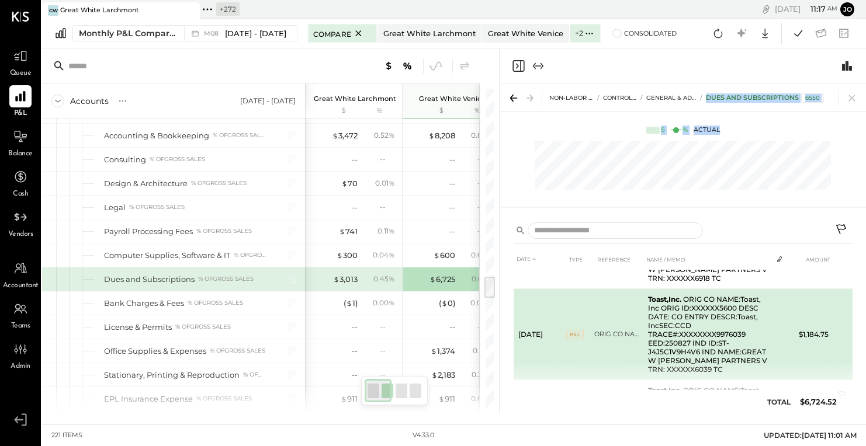
scroll to position [699, 0]
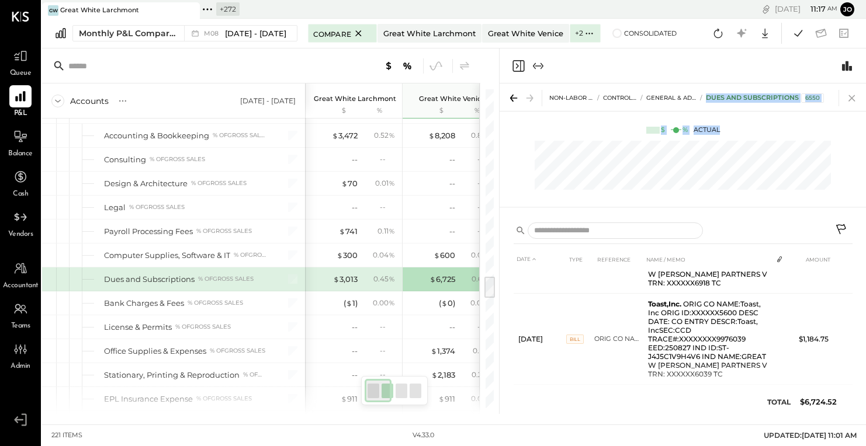
click at [851, 93] on icon at bounding box center [852, 98] width 16 height 16
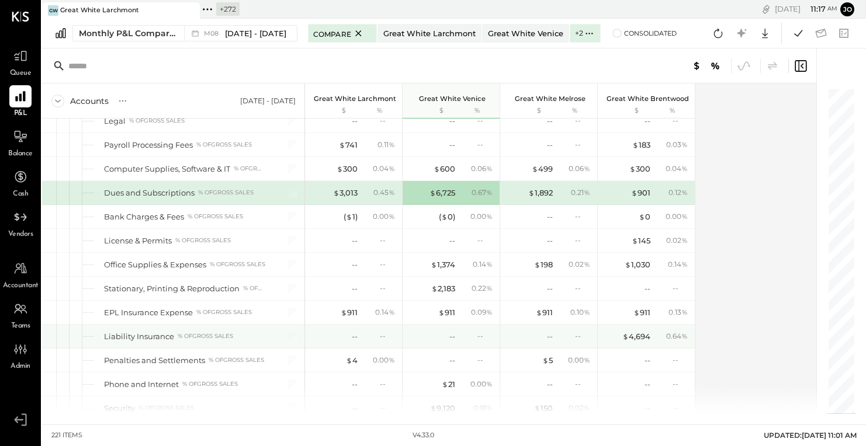
scroll to position [2732, 0]
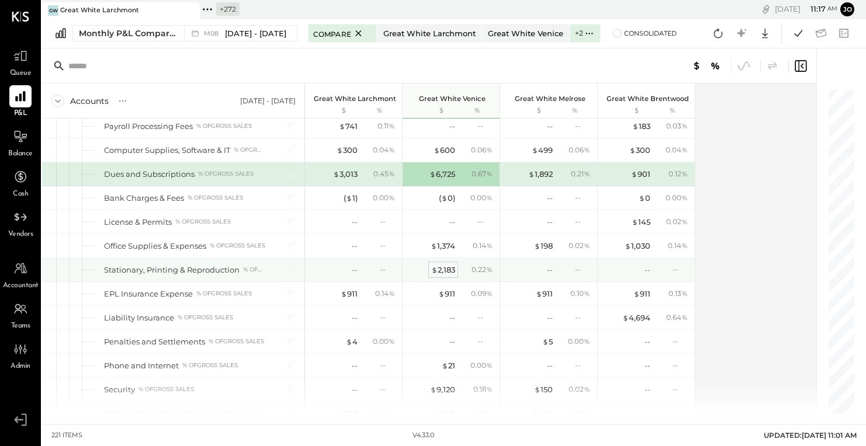
click at [448, 265] on div "$ 2,183" at bounding box center [443, 270] width 24 height 11
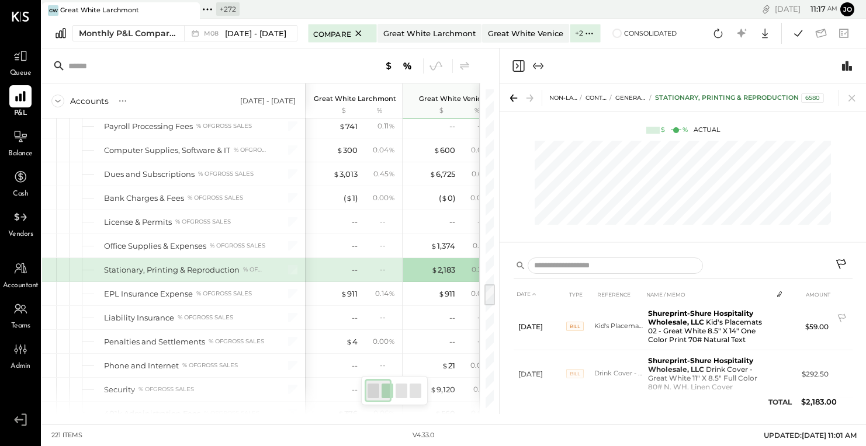
scroll to position [54, 0]
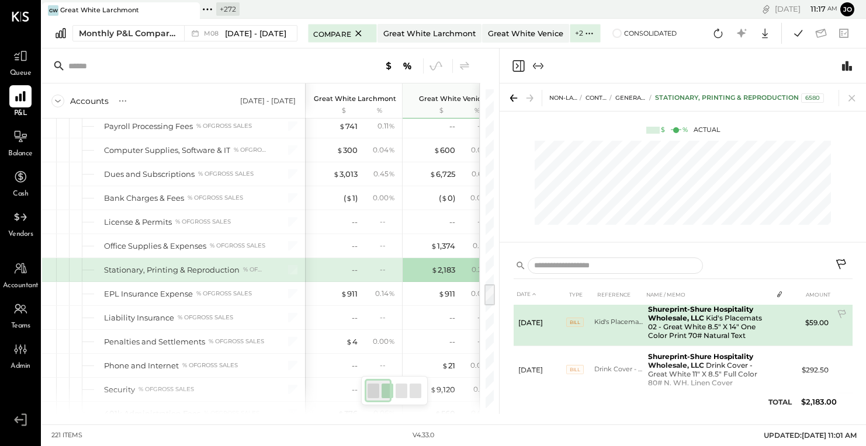
click at [785, 321] on tr "[DATE] [PERSON_NAME]'s Placemats 02 - Great White 8.5" X 14" One Color Print 70…" at bounding box center [683, 322] width 339 height 47
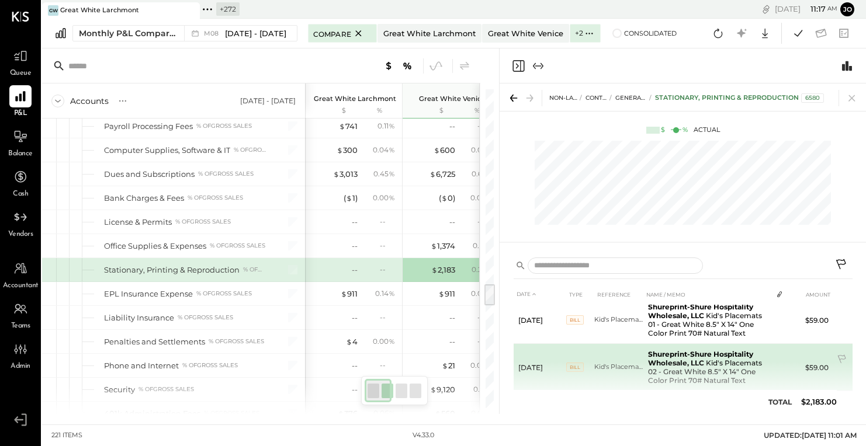
scroll to position [5, 0]
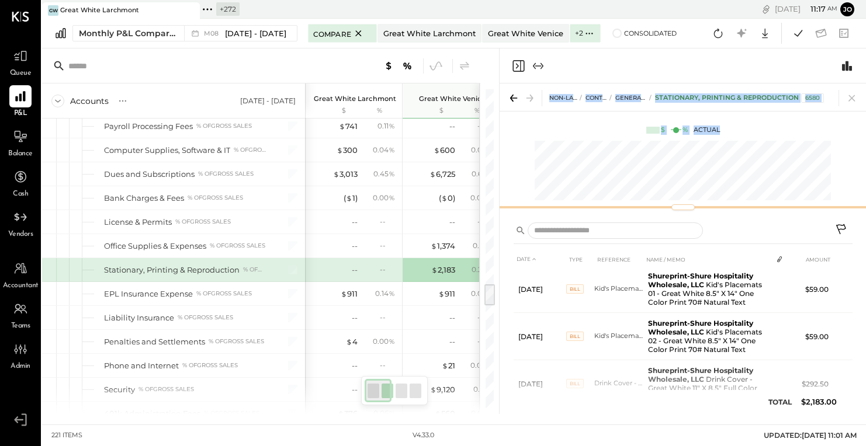
drag, startPoint x: 679, startPoint y: 241, endPoint x: 667, endPoint y: 58, distance: 183.9
click at [666, 57] on div "NON-LABOR OPERATING EXPENSES CONTROLLABLE EXPENSES General & Administrative Exp…" at bounding box center [683, 231] width 366 height 366
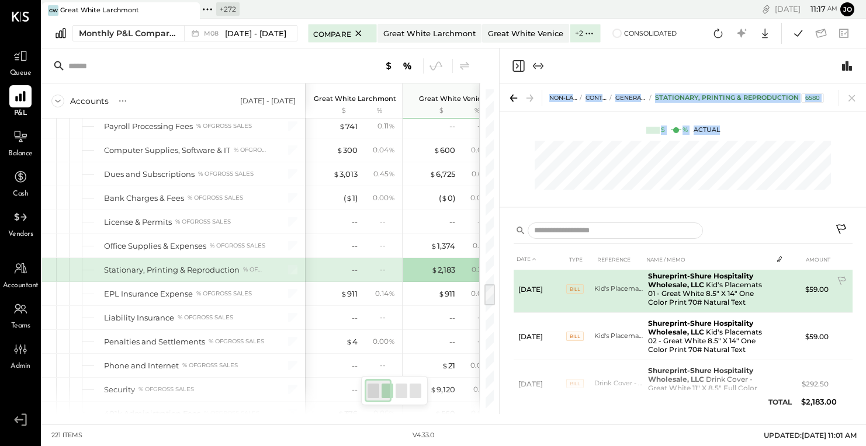
scroll to position [111, 0]
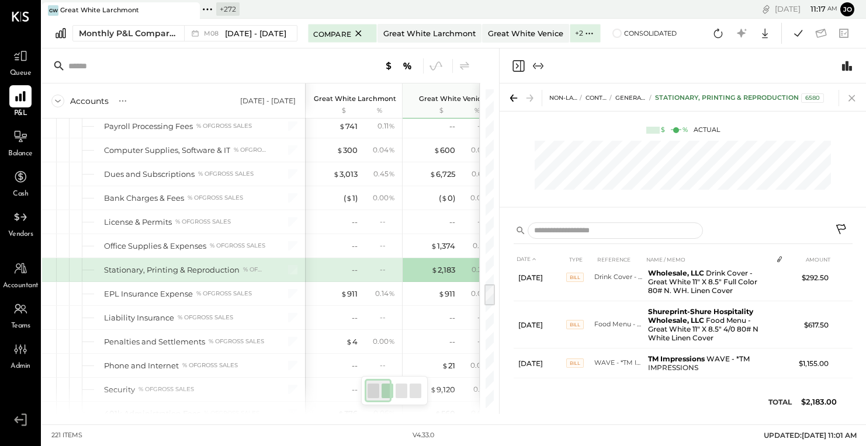
click at [854, 91] on icon at bounding box center [852, 98] width 16 height 16
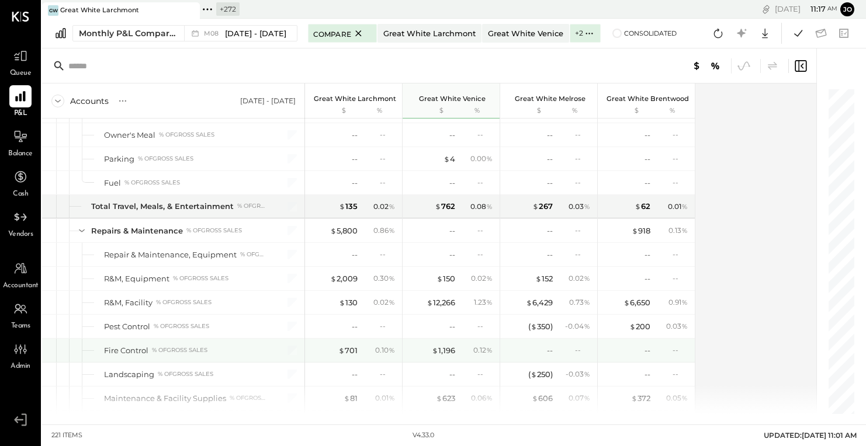
scroll to position [3179, 0]
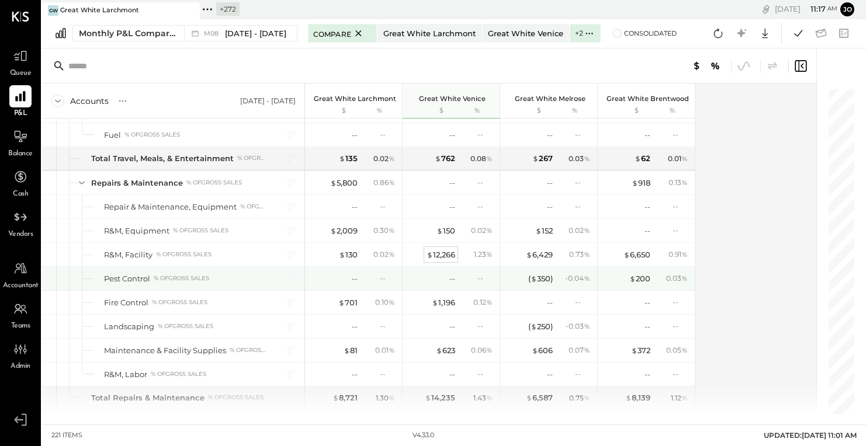
click at [446, 250] on div "$ 12,266" at bounding box center [441, 255] width 29 height 11
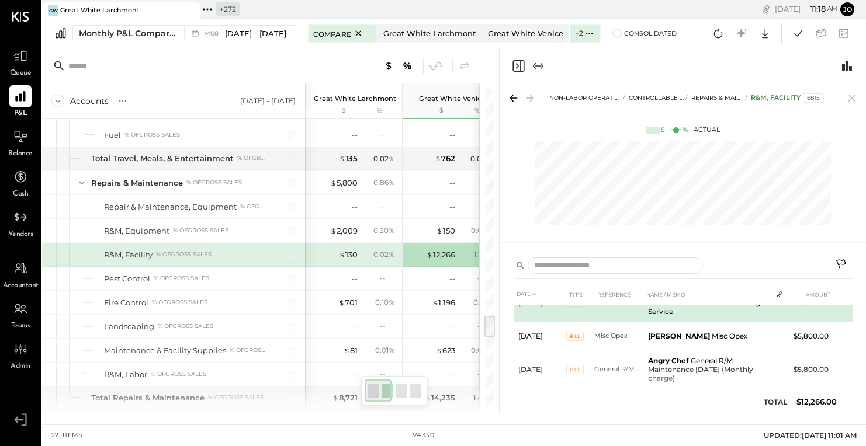
scroll to position [23, 0]
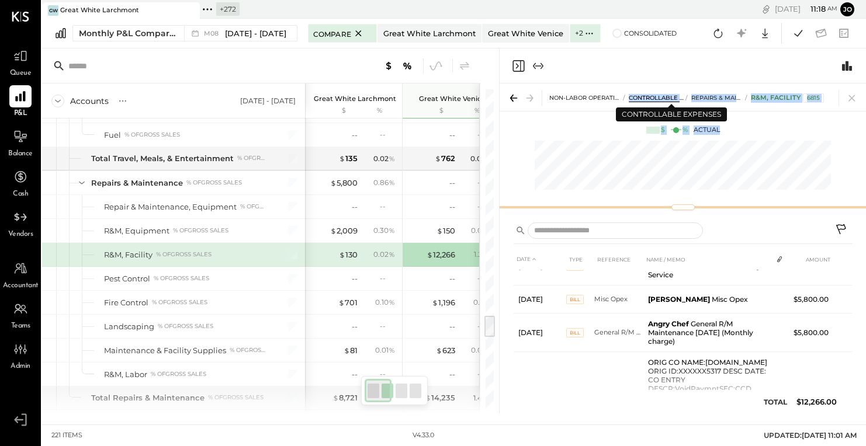
drag, startPoint x: 671, startPoint y: 243, endPoint x: 663, endPoint y: 93, distance: 149.8
click at [663, 92] on div "NON-LABOR OPERATING EXPENSES CONTROLLABLE EXPENSES Repairs & Maintenance R&M, F…" at bounding box center [683, 149] width 366 height 131
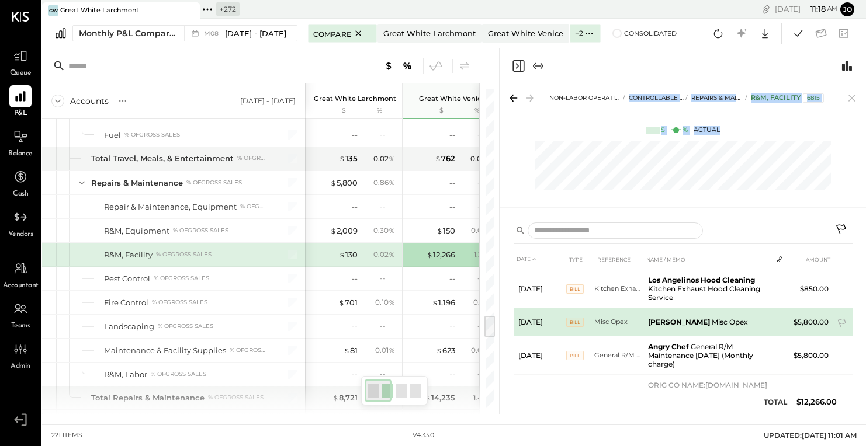
scroll to position [0, 0]
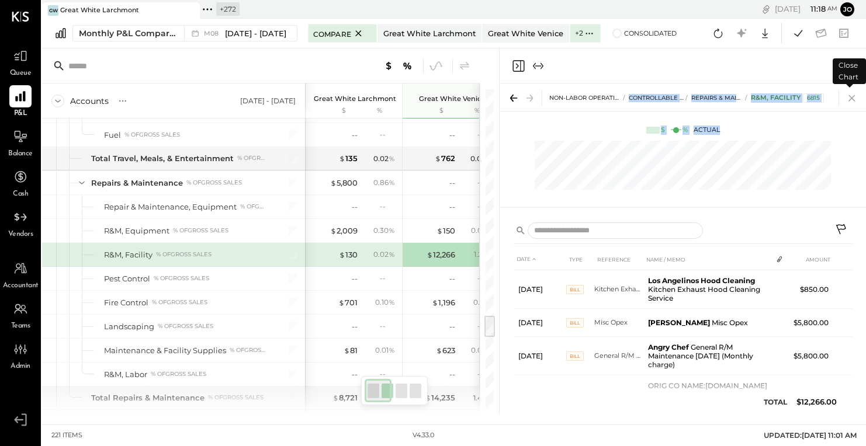
click at [851, 99] on icon at bounding box center [852, 98] width 16 height 16
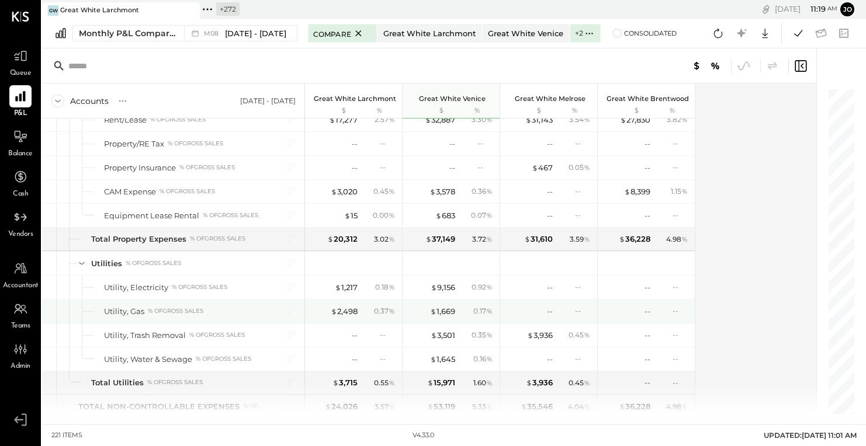
scroll to position [3550, 0]
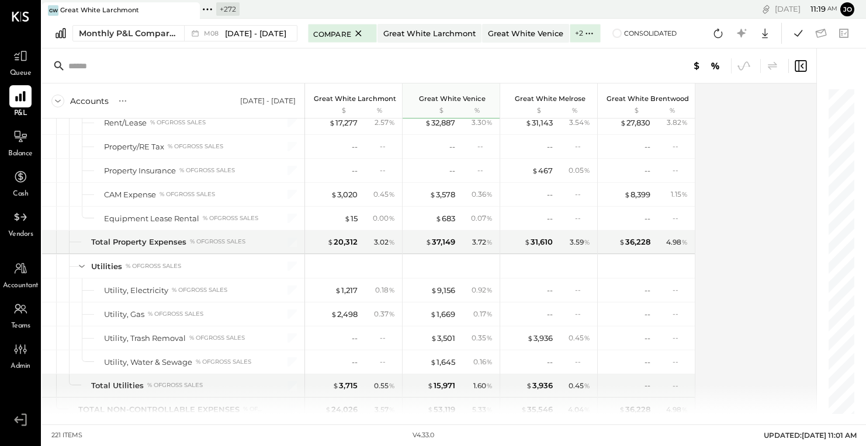
click at [742, 270] on div "Accounts S % GL [DATE] - [DATE] Great White Larchmont $ % Great White Venice $ …" at bounding box center [430, 249] width 776 height 331
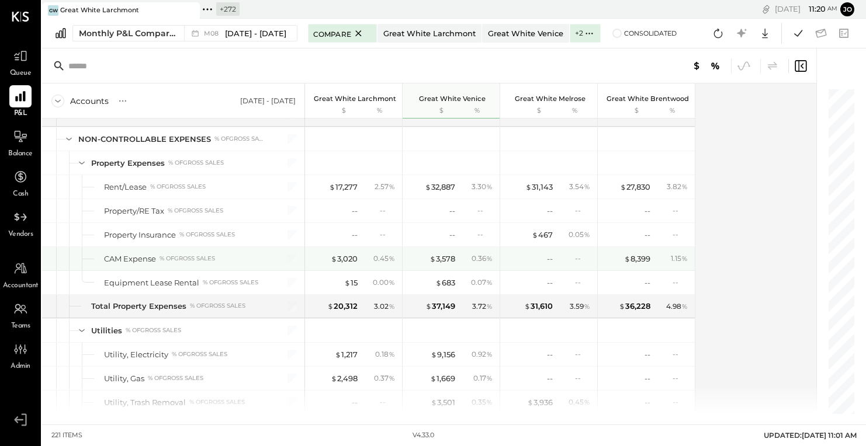
scroll to position [3481, 0]
